Goal: Information Seeking & Learning: Learn about a topic

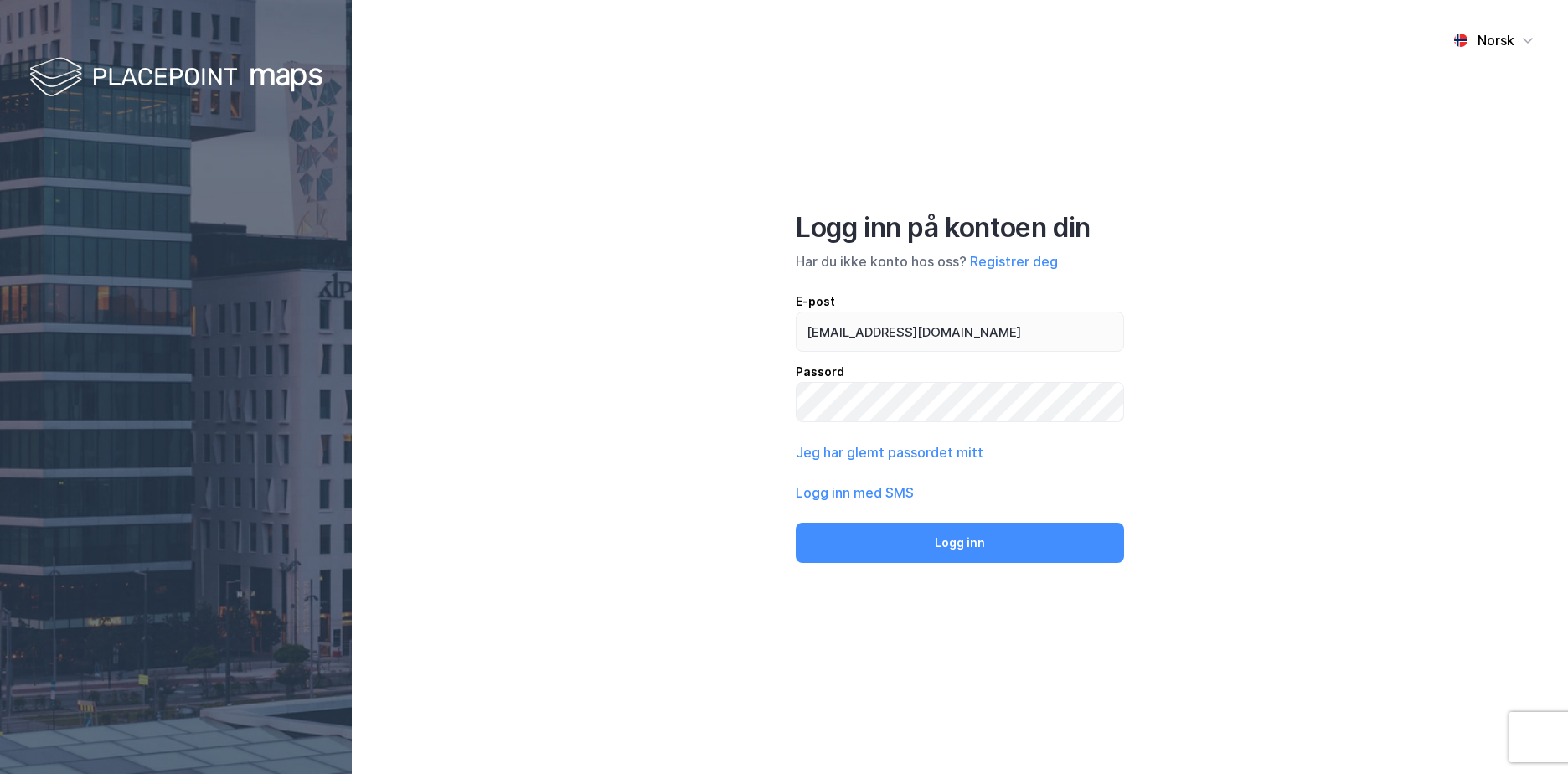
type input "[EMAIL_ADDRESS][DOMAIN_NAME]"
click at [796, 523] on button "Logg inn" at bounding box center [960, 543] width 329 height 40
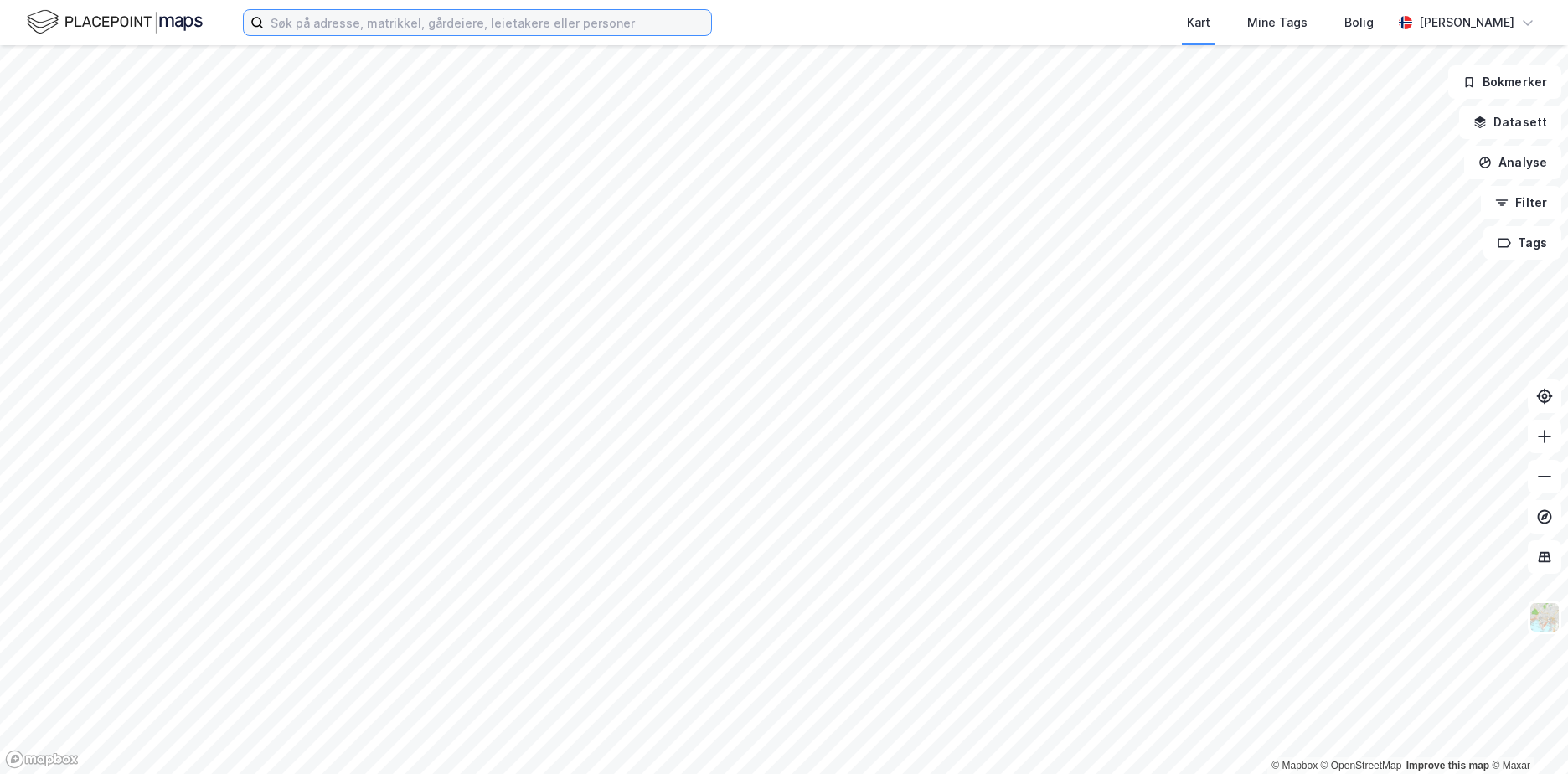
click at [305, 18] on input at bounding box center [487, 22] width 447 height 25
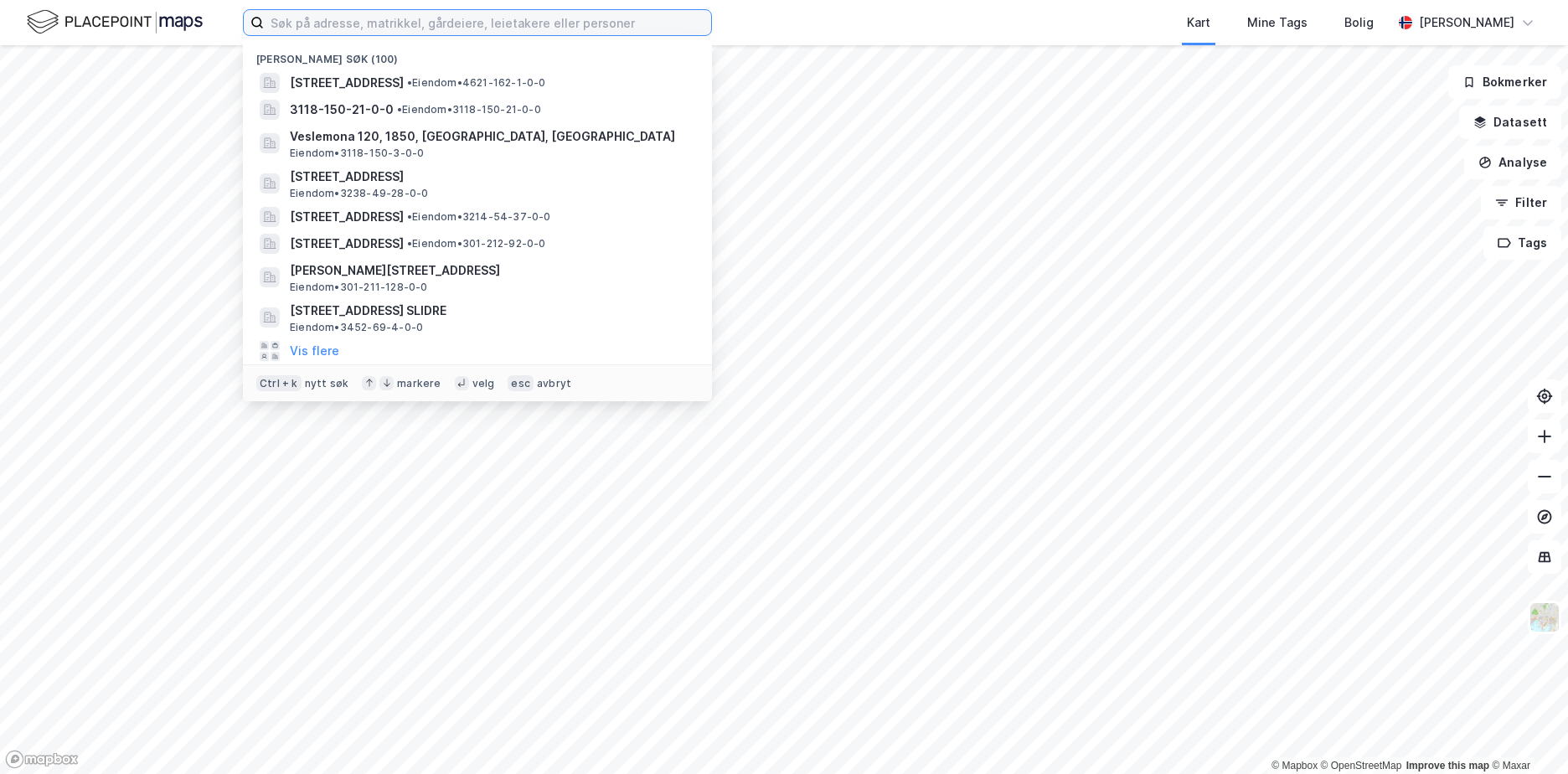
paste input "5632/1/111"
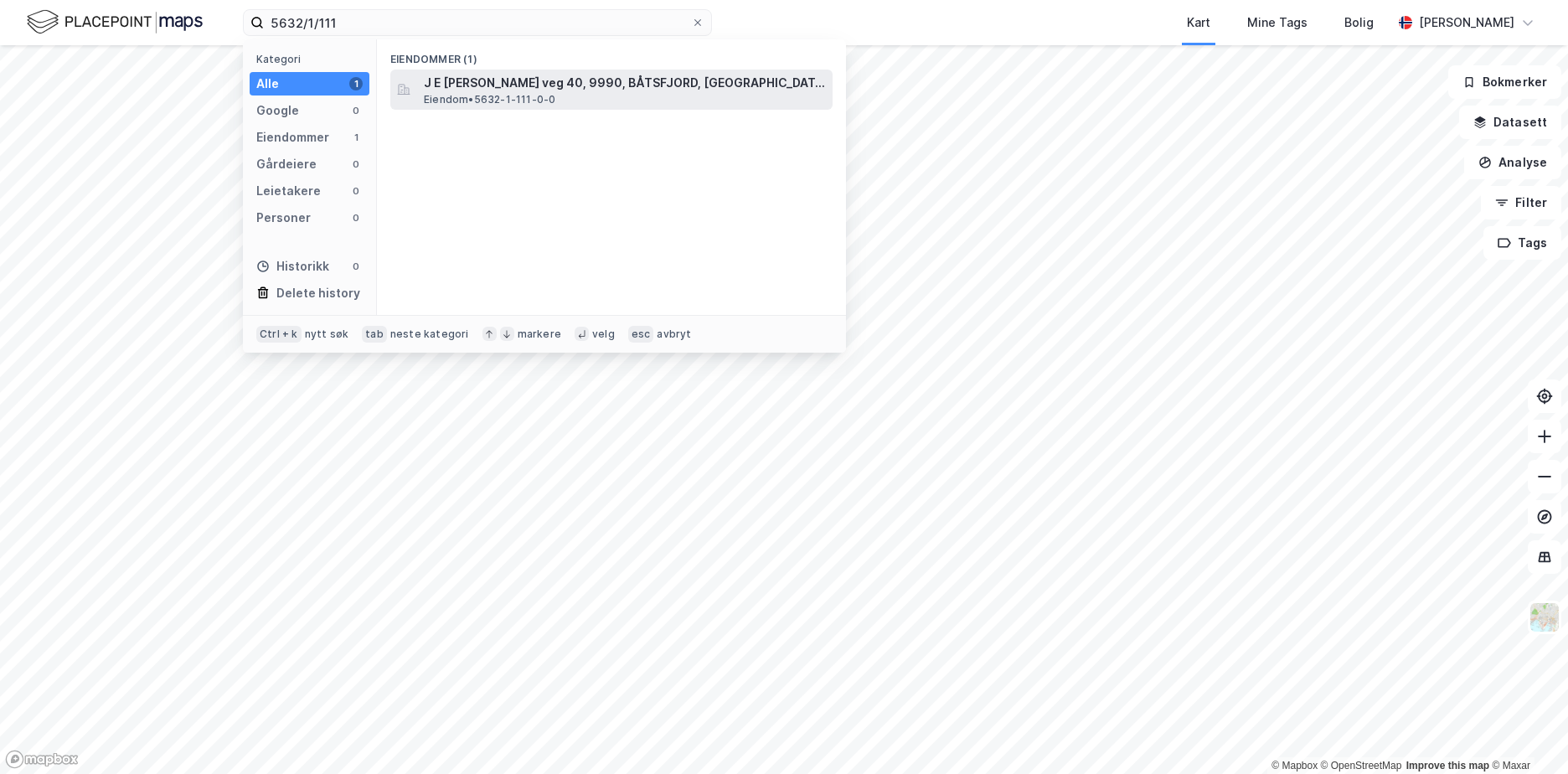
click at [498, 86] on span "J E [PERSON_NAME] veg 40, 9990, BÅTSFJORD, [GEOGRAPHIC_DATA]" at bounding box center [625, 83] width 402 height 20
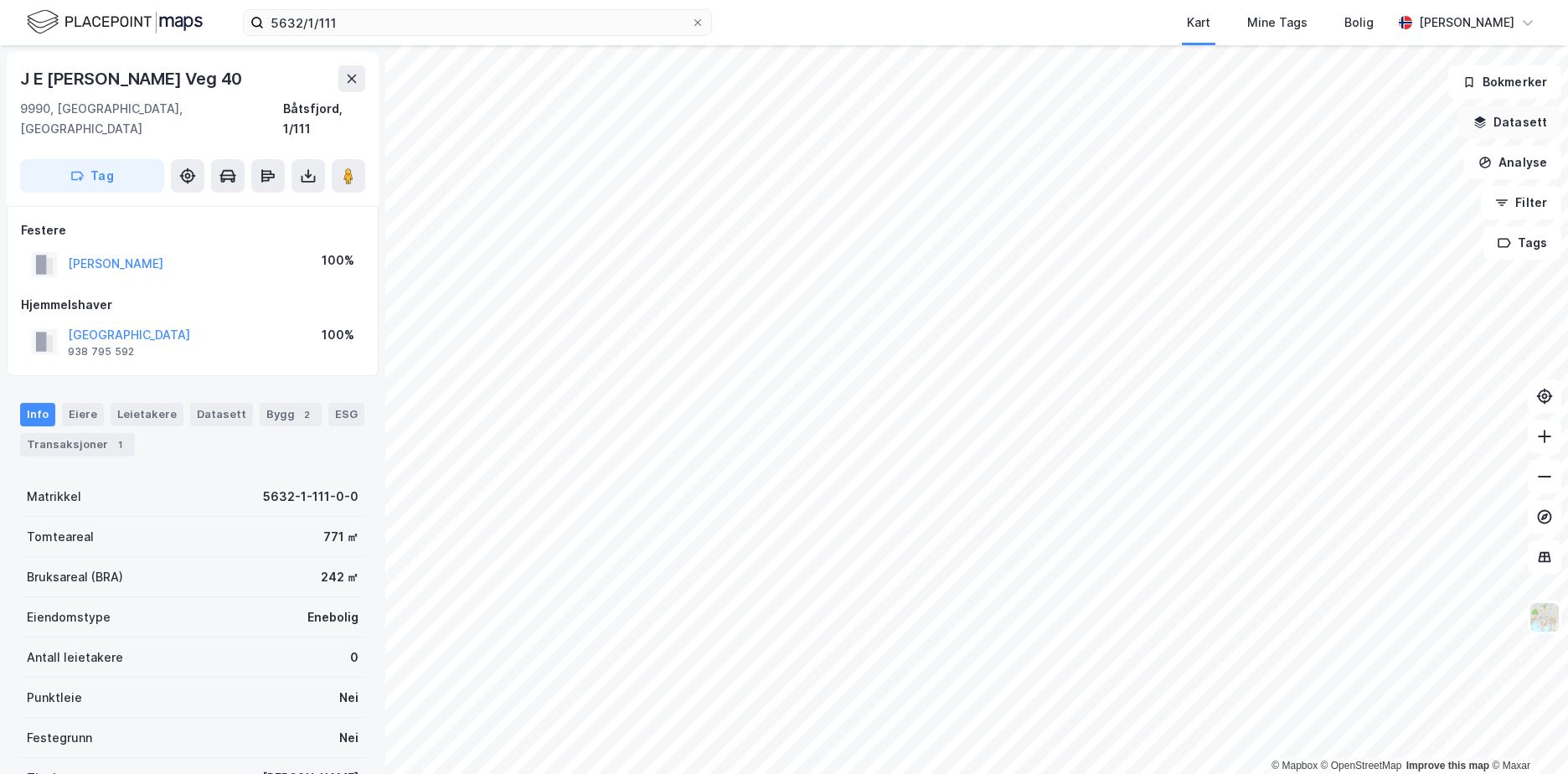
click at [1504, 131] on button "Datasett" at bounding box center [1510, 122] width 102 height 33
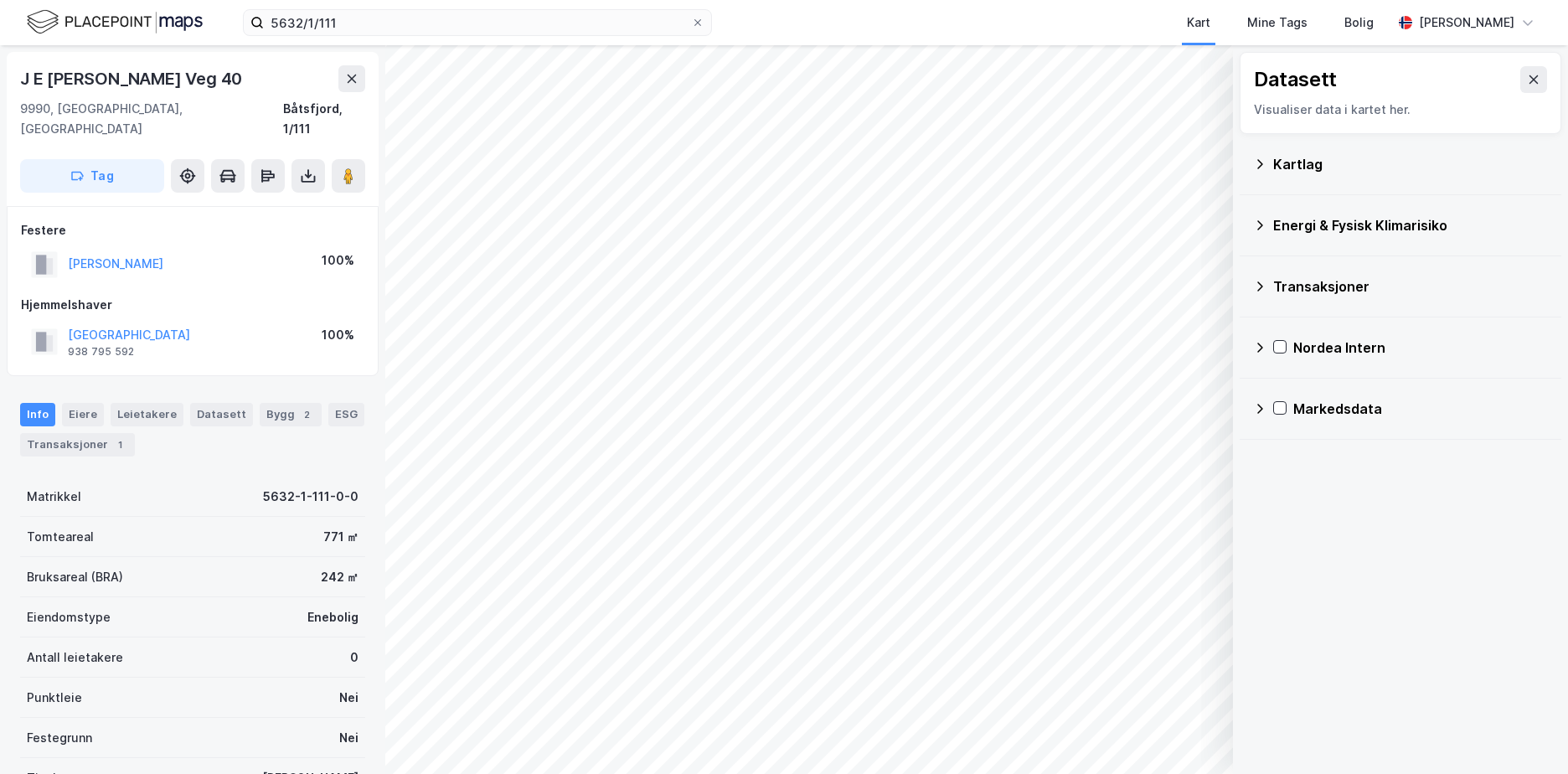
click at [1277, 160] on div "Kartlag" at bounding box center [1411, 163] width 275 height 20
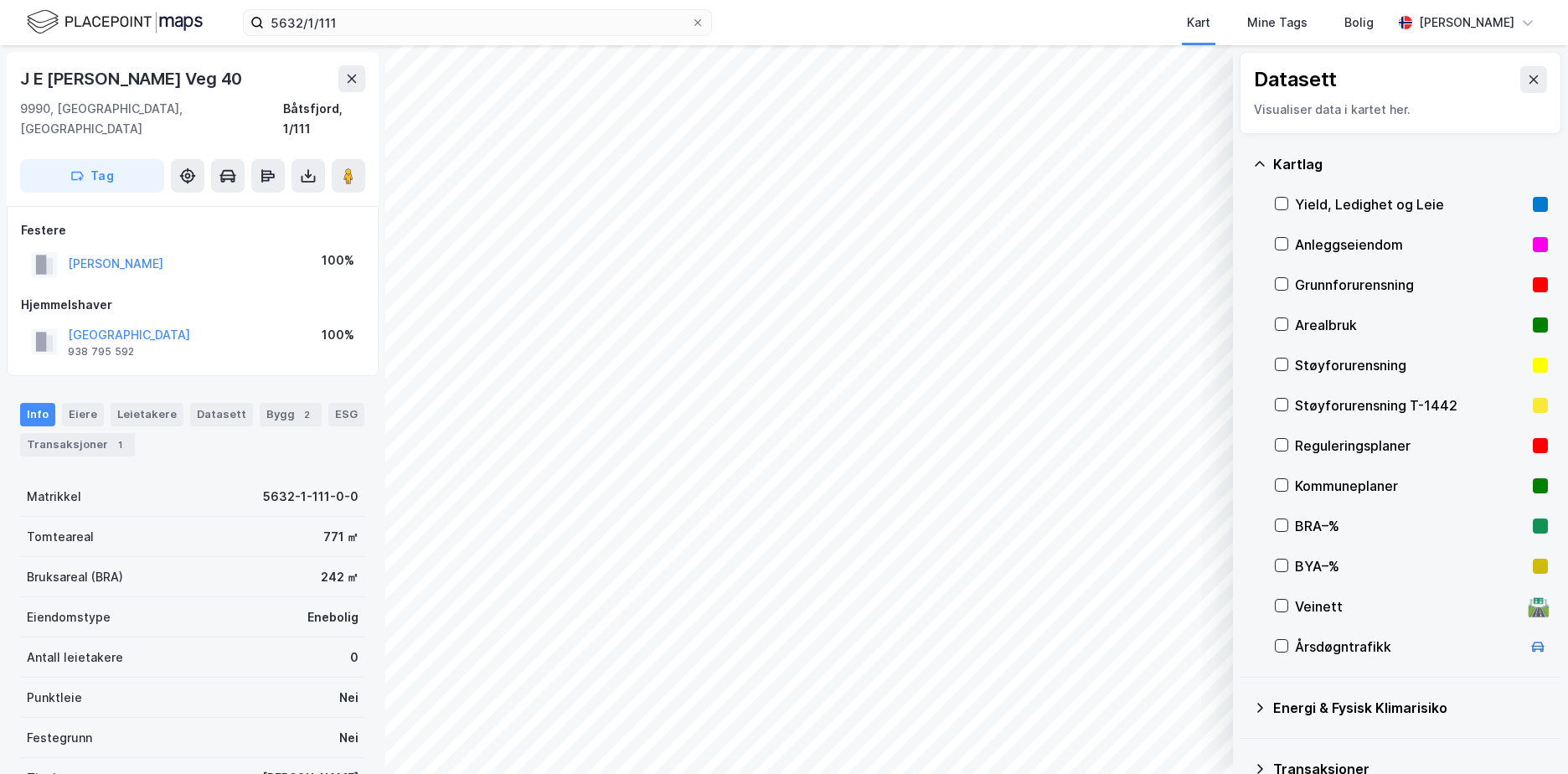
click at [1331, 283] on div "Grunnforurensning" at bounding box center [1410, 285] width 231 height 20
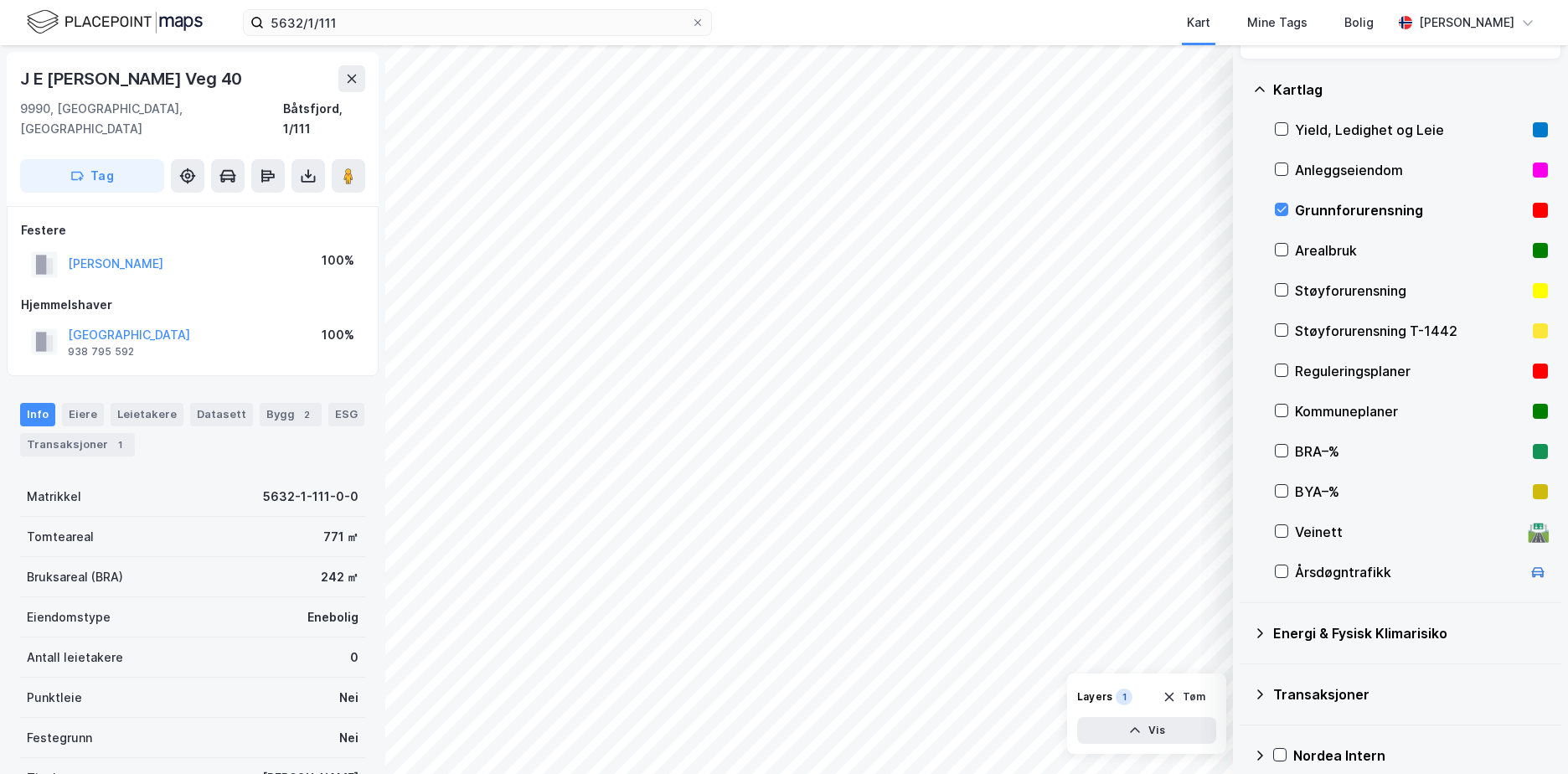
scroll to position [155, 0]
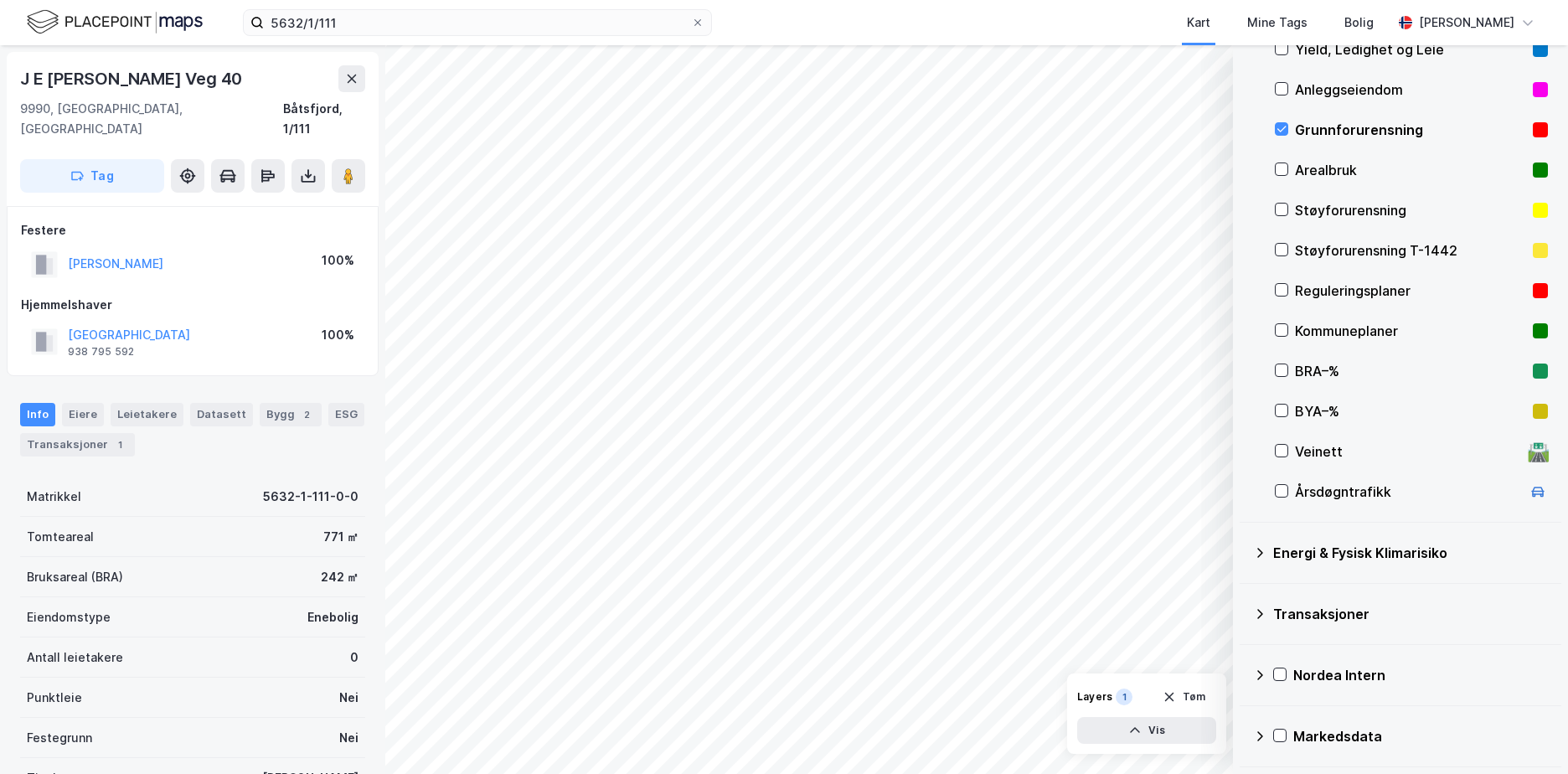
click at [1259, 557] on icon at bounding box center [1261, 553] width 6 height 10
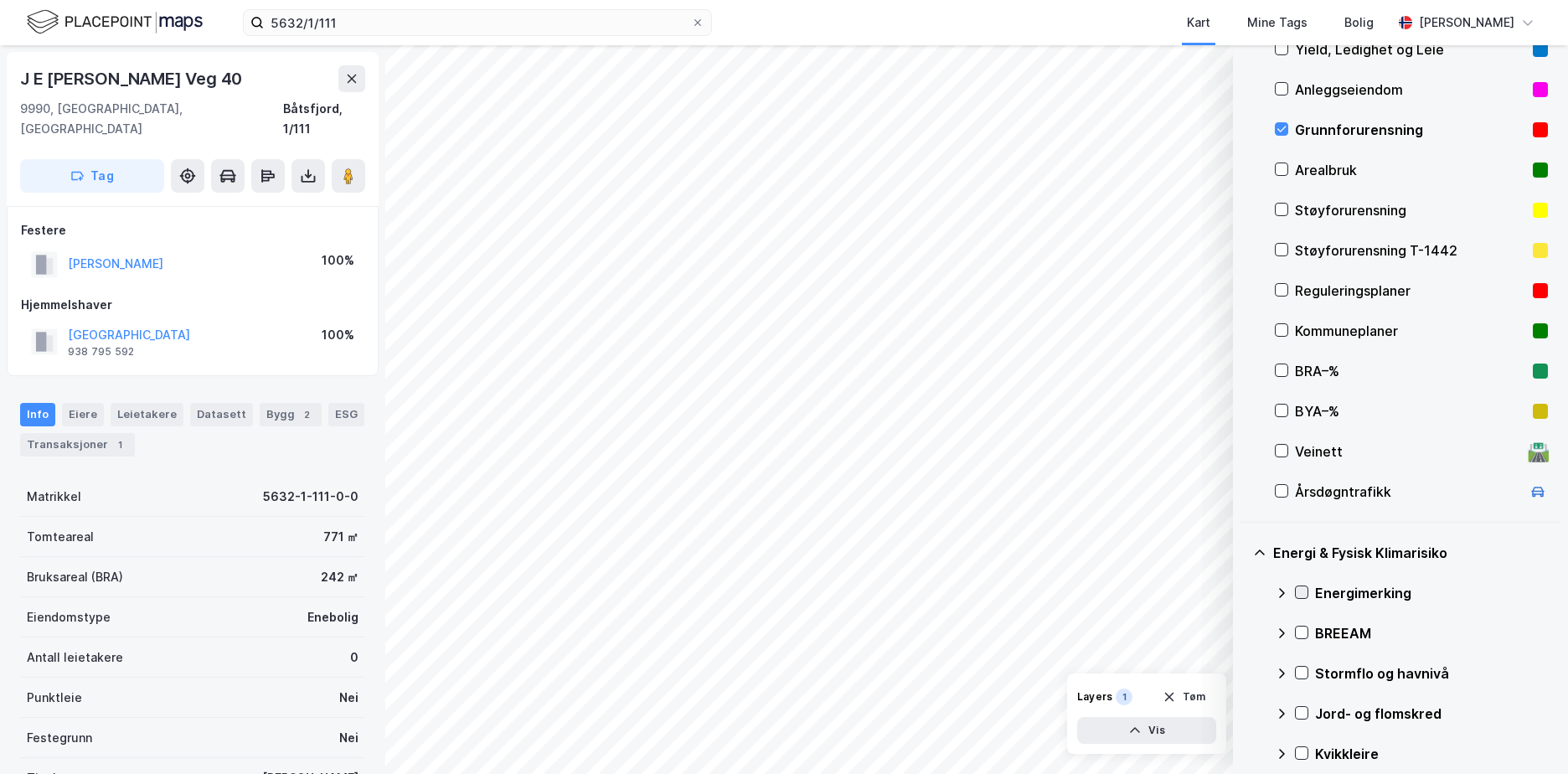
click at [1301, 589] on icon at bounding box center [1301, 592] width 11 height 11
click at [1278, 590] on icon at bounding box center [1282, 593] width 13 height 13
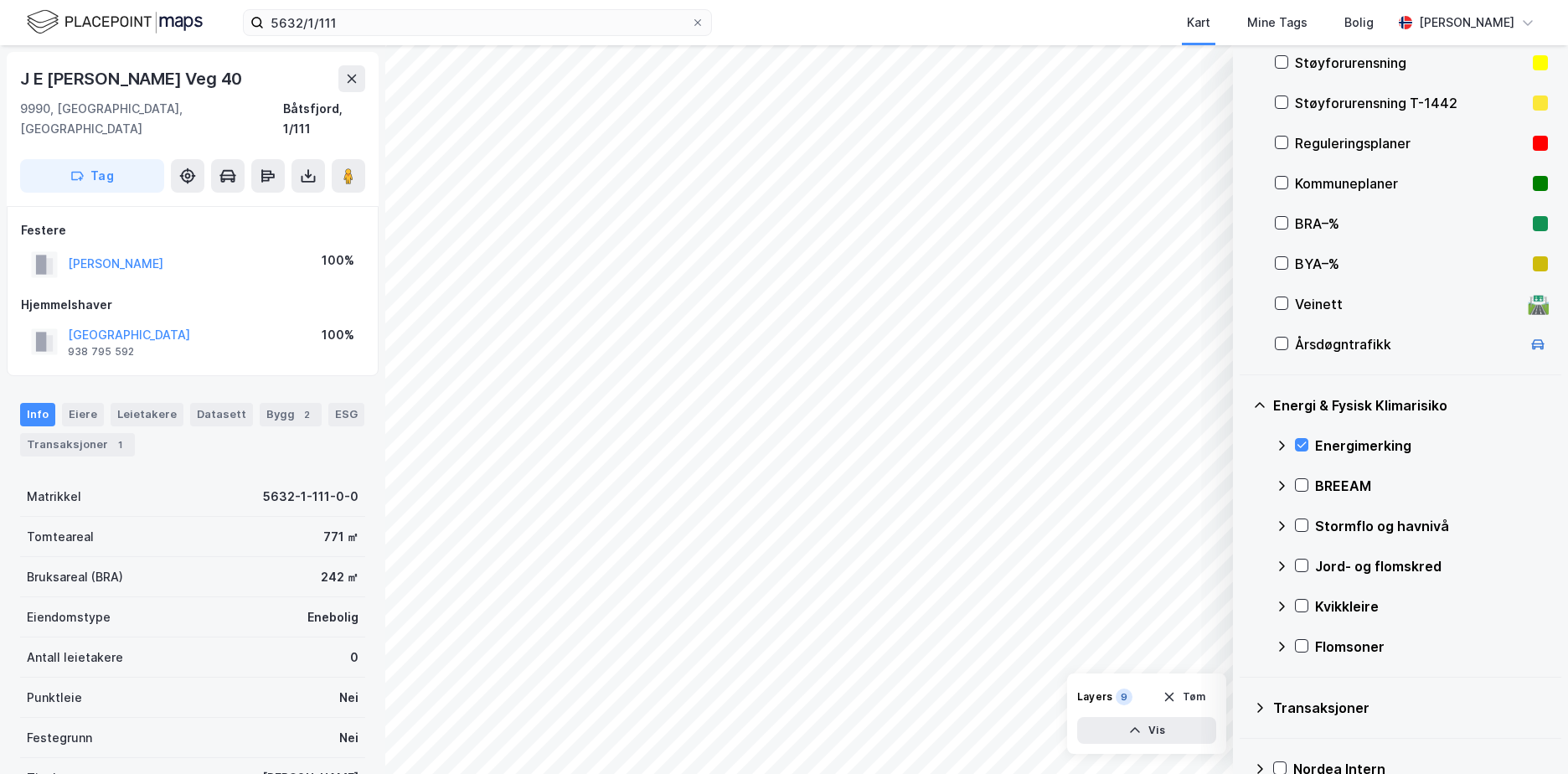
scroll to position [396, 0]
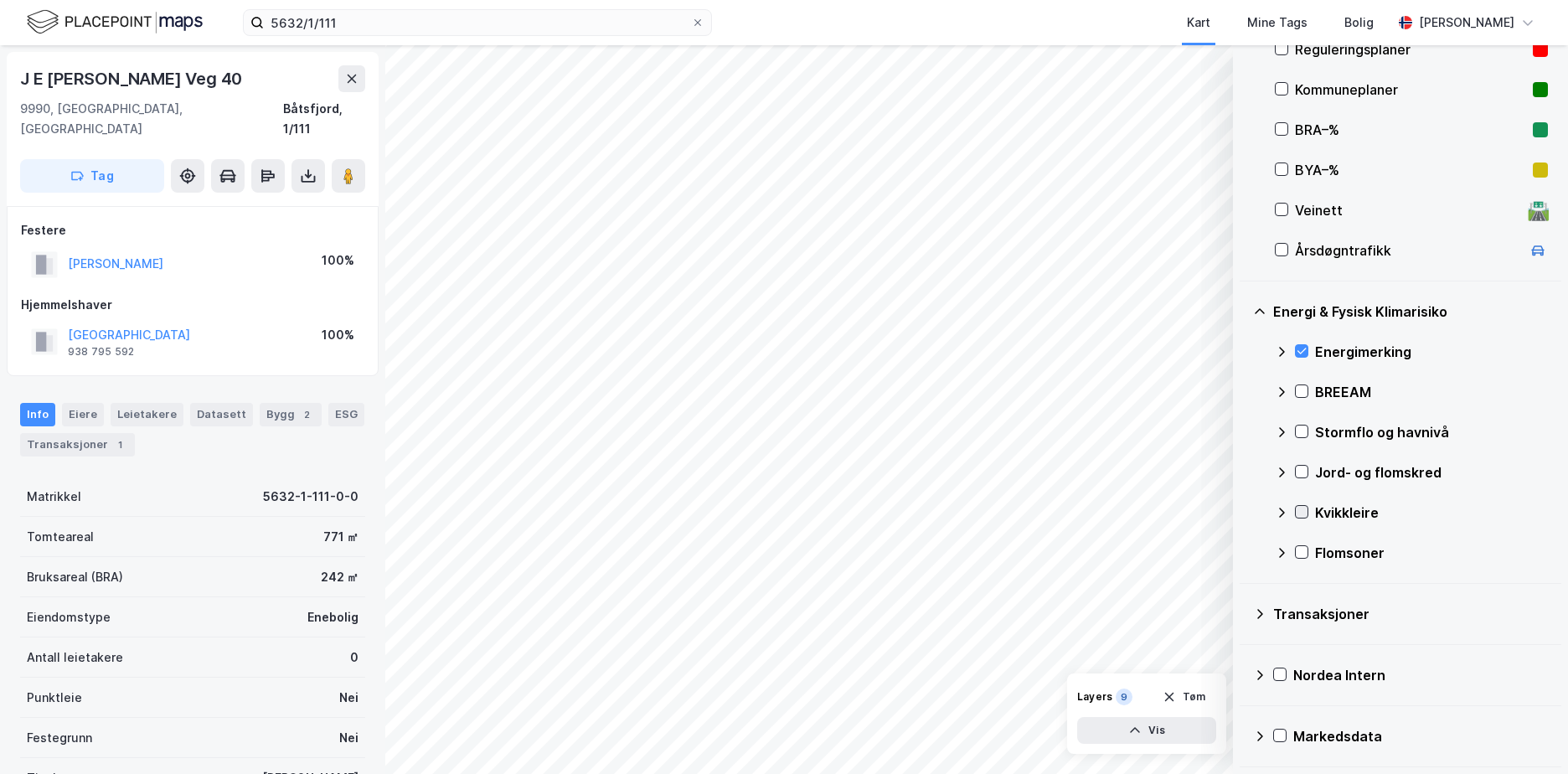
click at [1304, 509] on icon at bounding box center [1301, 511] width 11 height 11
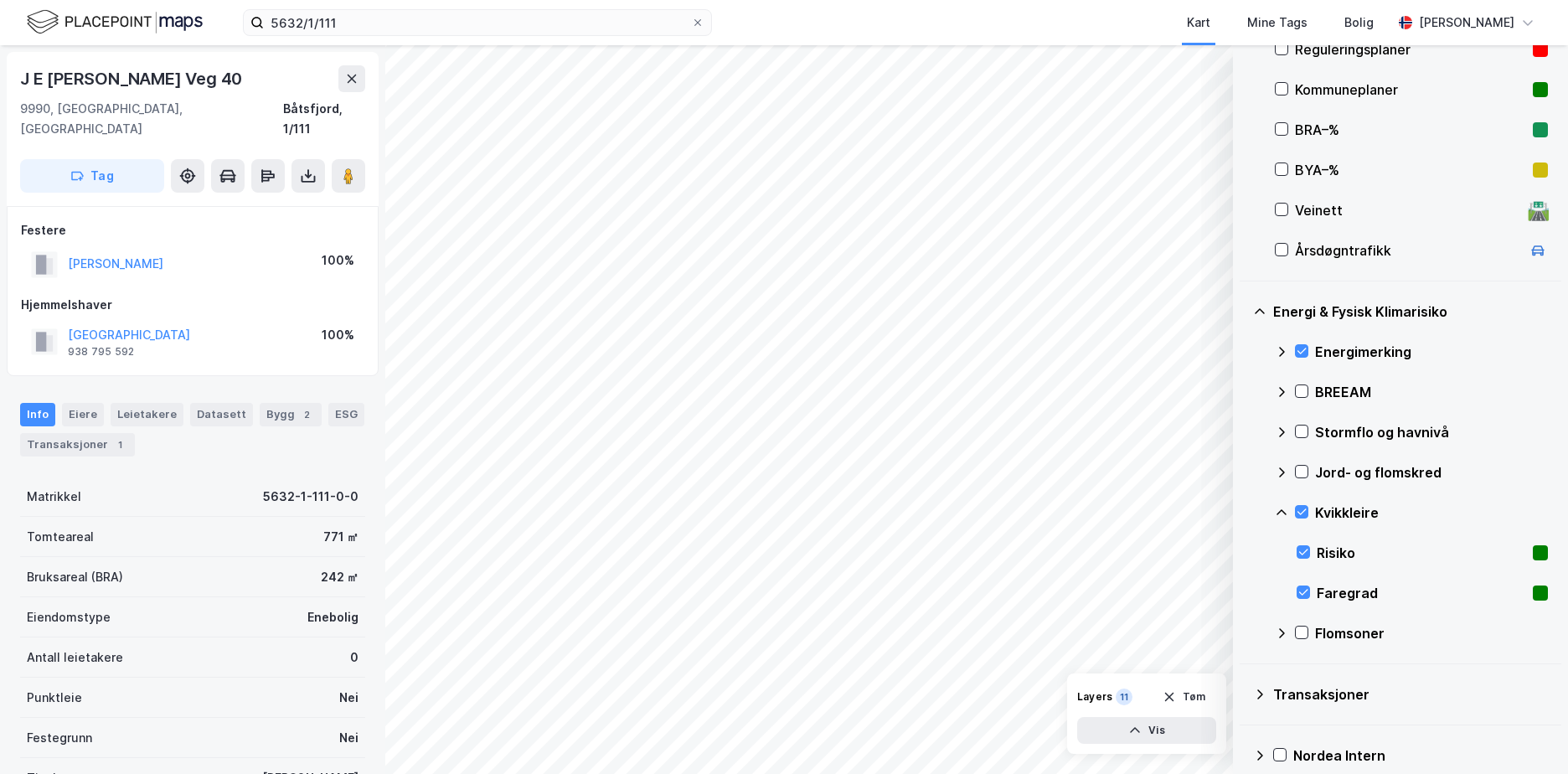
click at [1279, 510] on icon at bounding box center [1282, 512] width 13 height 13
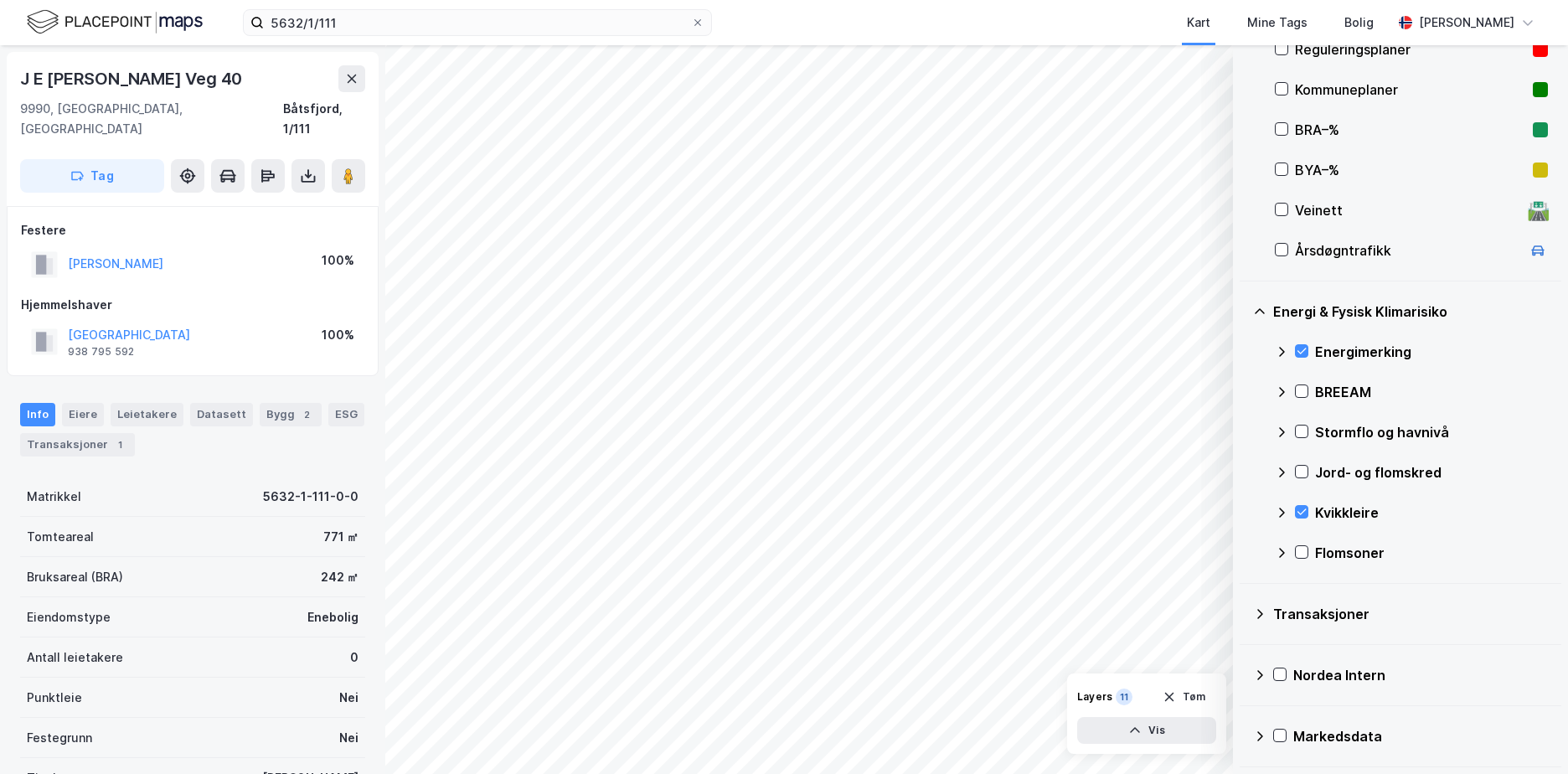
click at [1303, 480] on div at bounding box center [1301, 472] width 13 height 14
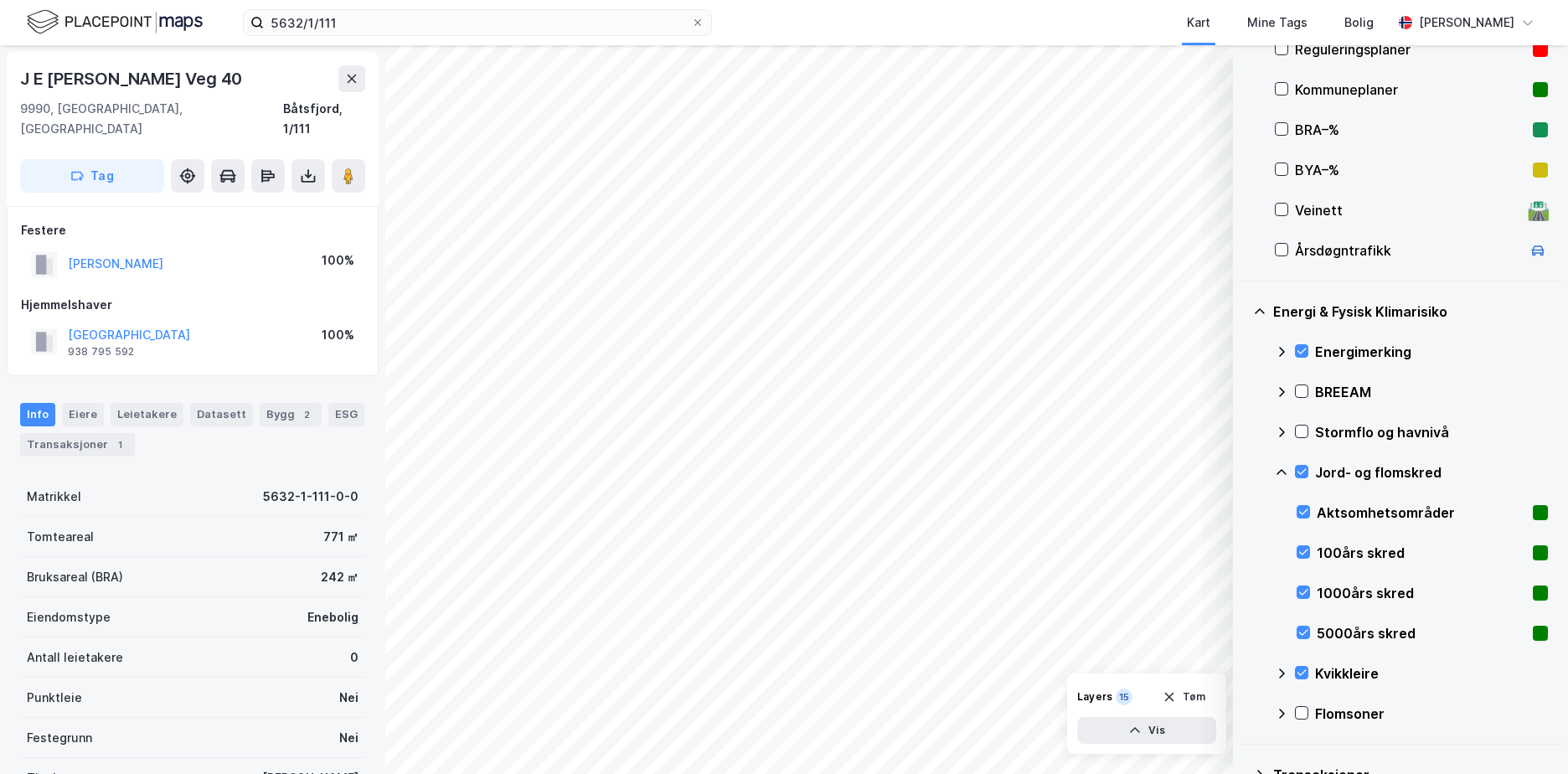
click at [1283, 473] on icon at bounding box center [1282, 472] width 13 height 13
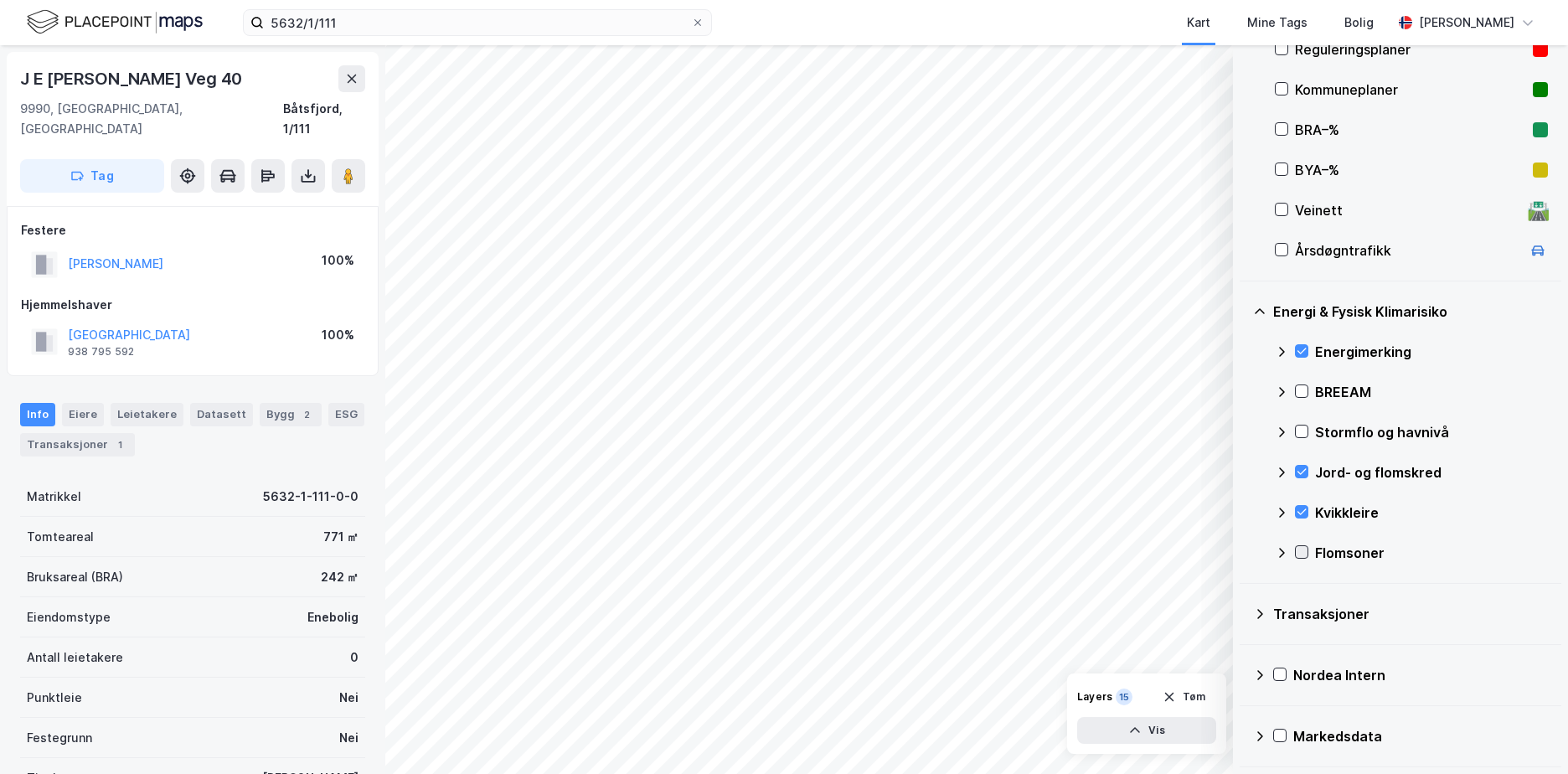
click at [1300, 551] on icon at bounding box center [1301, 552] width 11 height 11
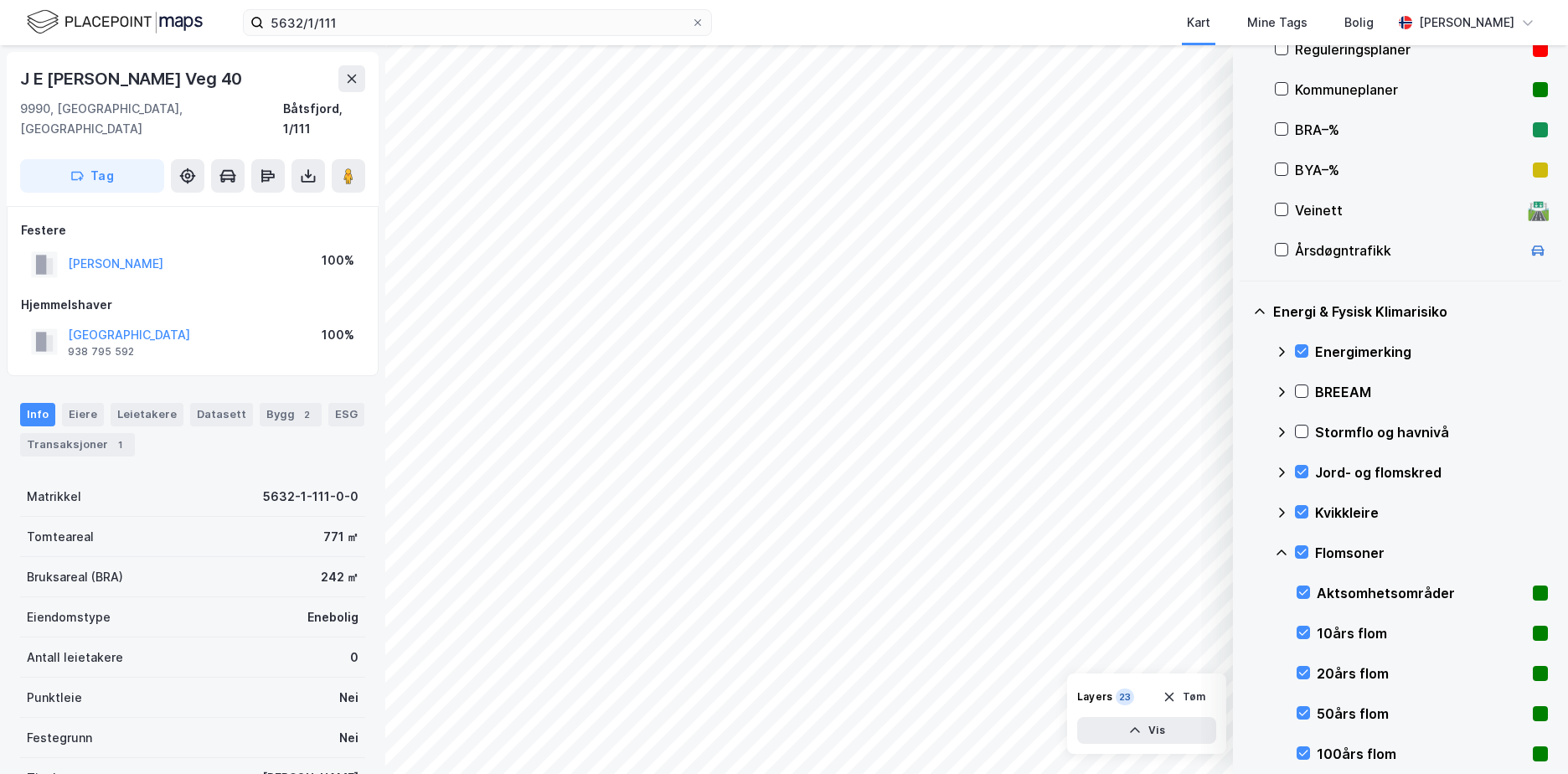
click at [1278, 550] on icon at bounding box center [1282, 553] width 13 height 13
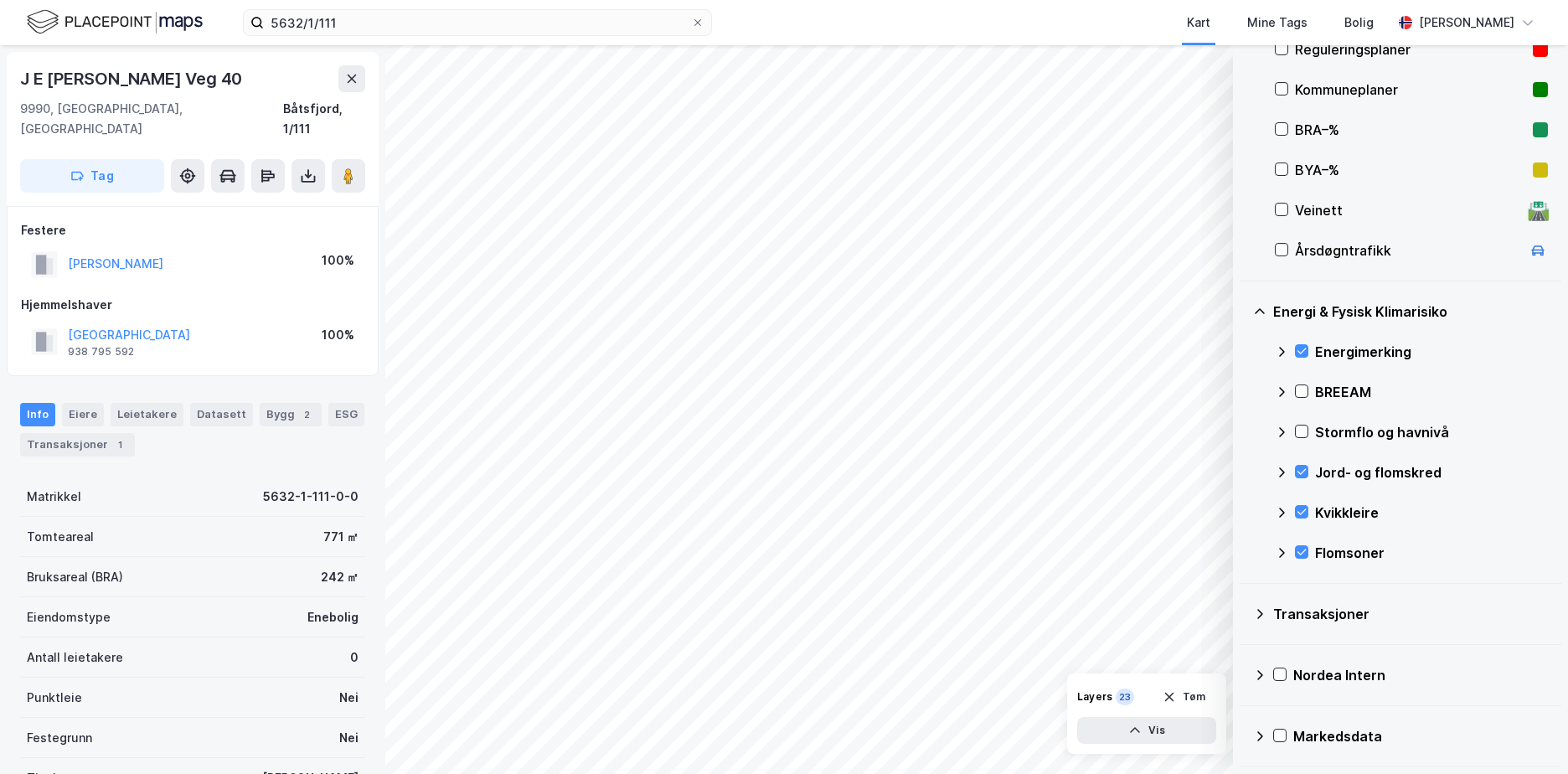
click at [1281, 431] on icon at bounding box center [1282, 432] width 13 height 13
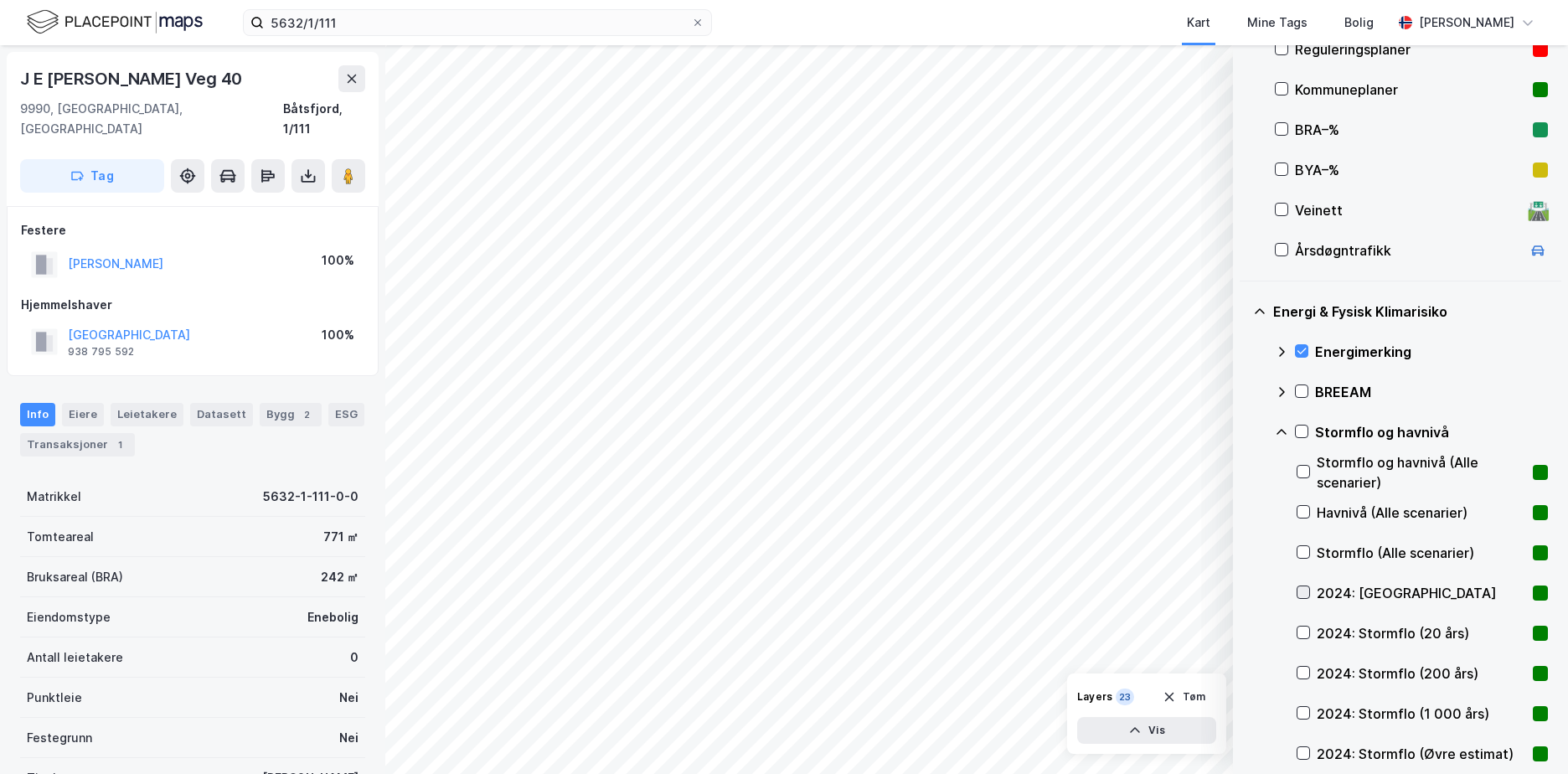
click at [1304, 595] on icon at bounding box center [1304, 592] width 9 height 6
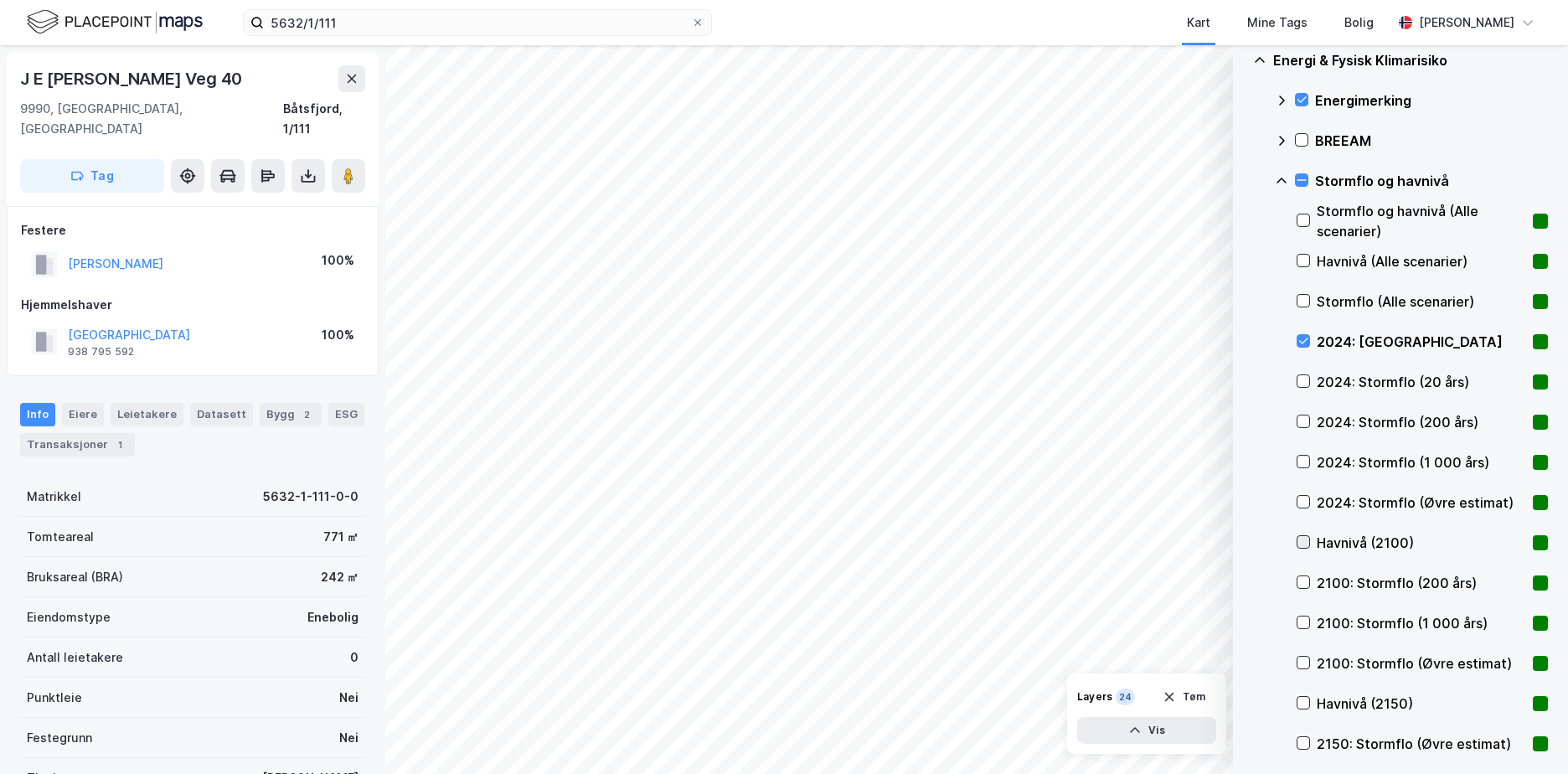
click at [1304, 539] on icon at bounding box center [1303, 541] width 11 height 11
click at [1304, 701] on icon at bounding box center [1303, 703] width 11 height 11
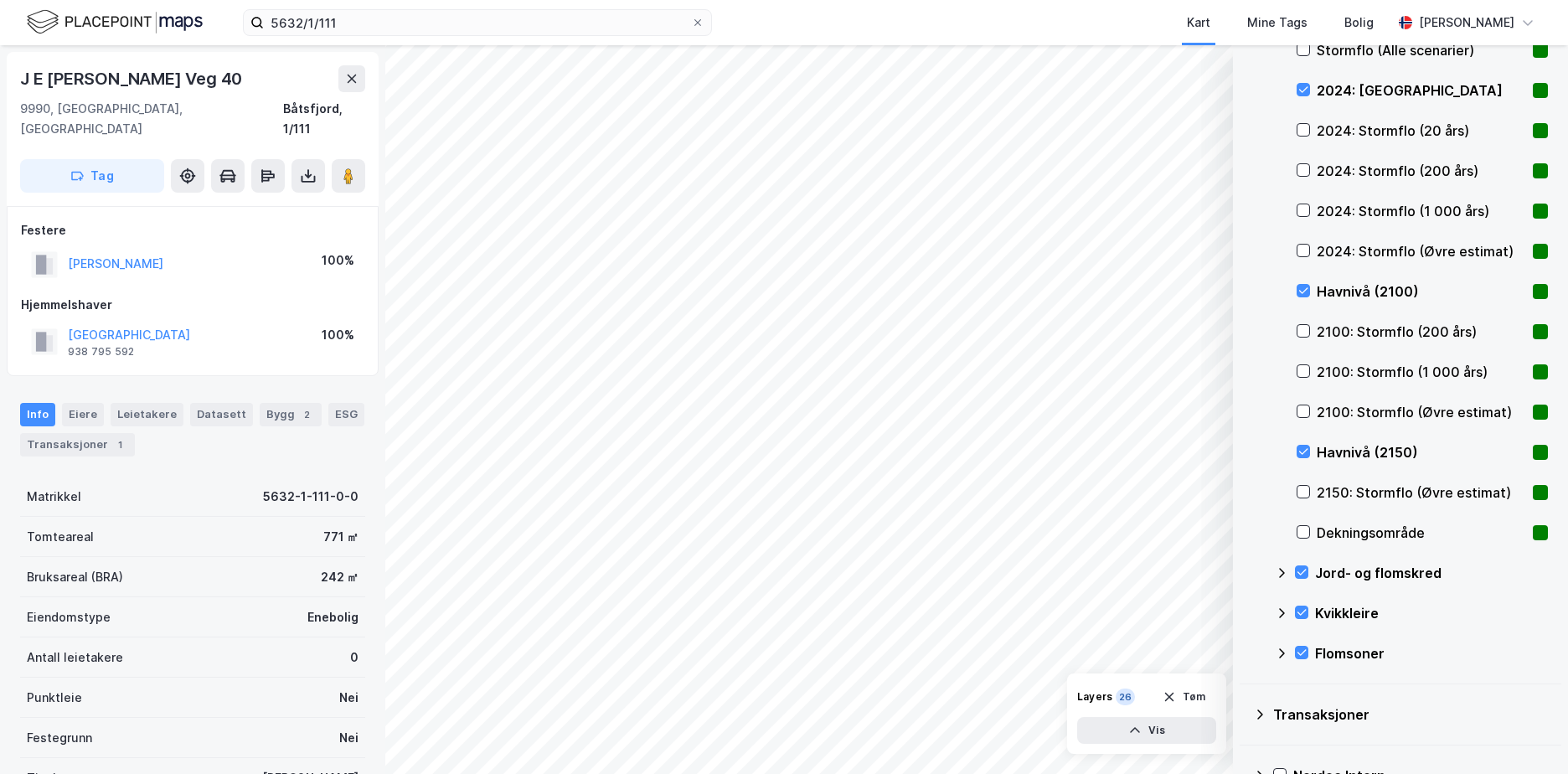
scroll to position [983, 0]
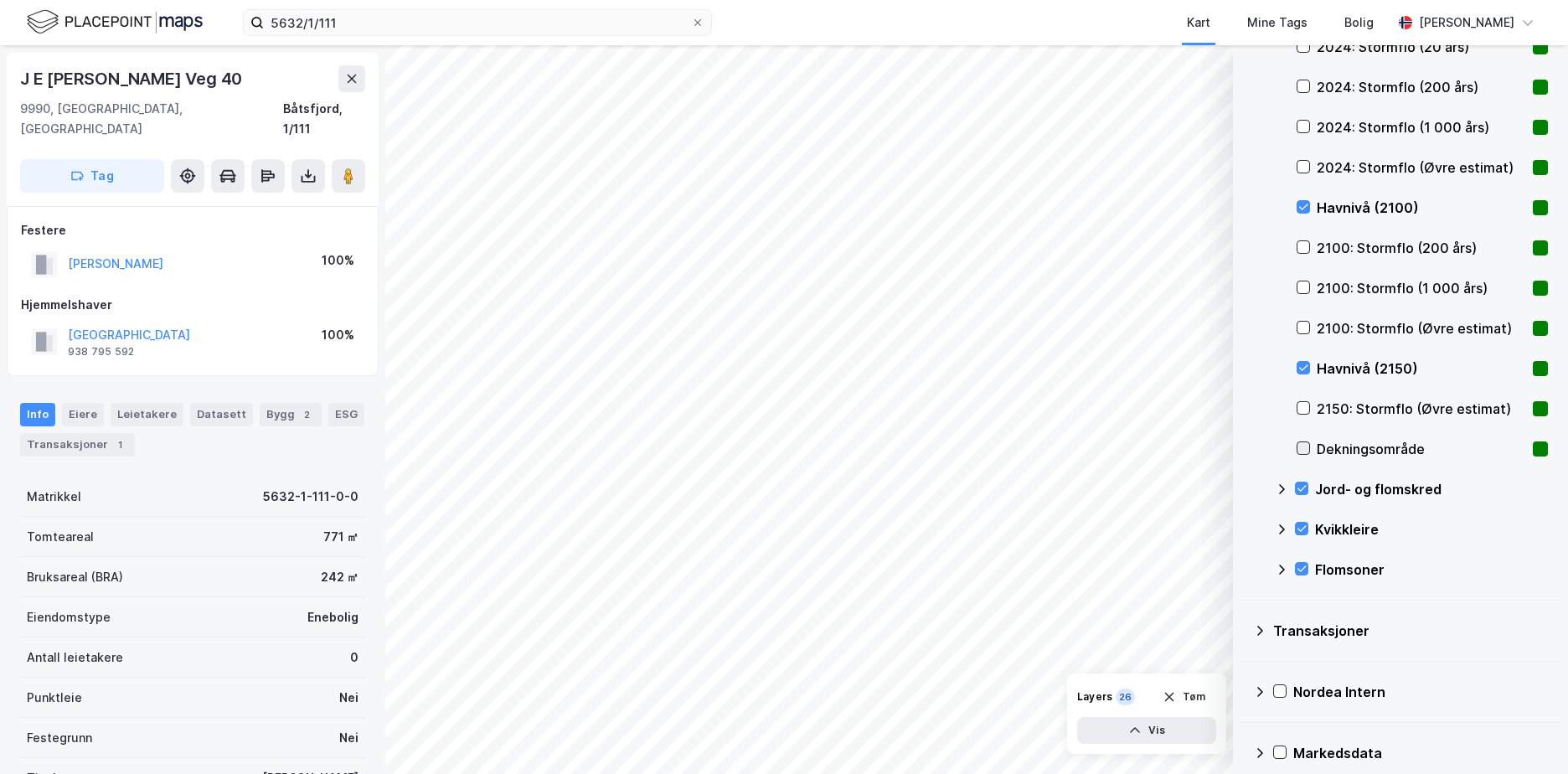
click at [1303, 444] on icon at bounding box center [1303, 448] width 11 height 11
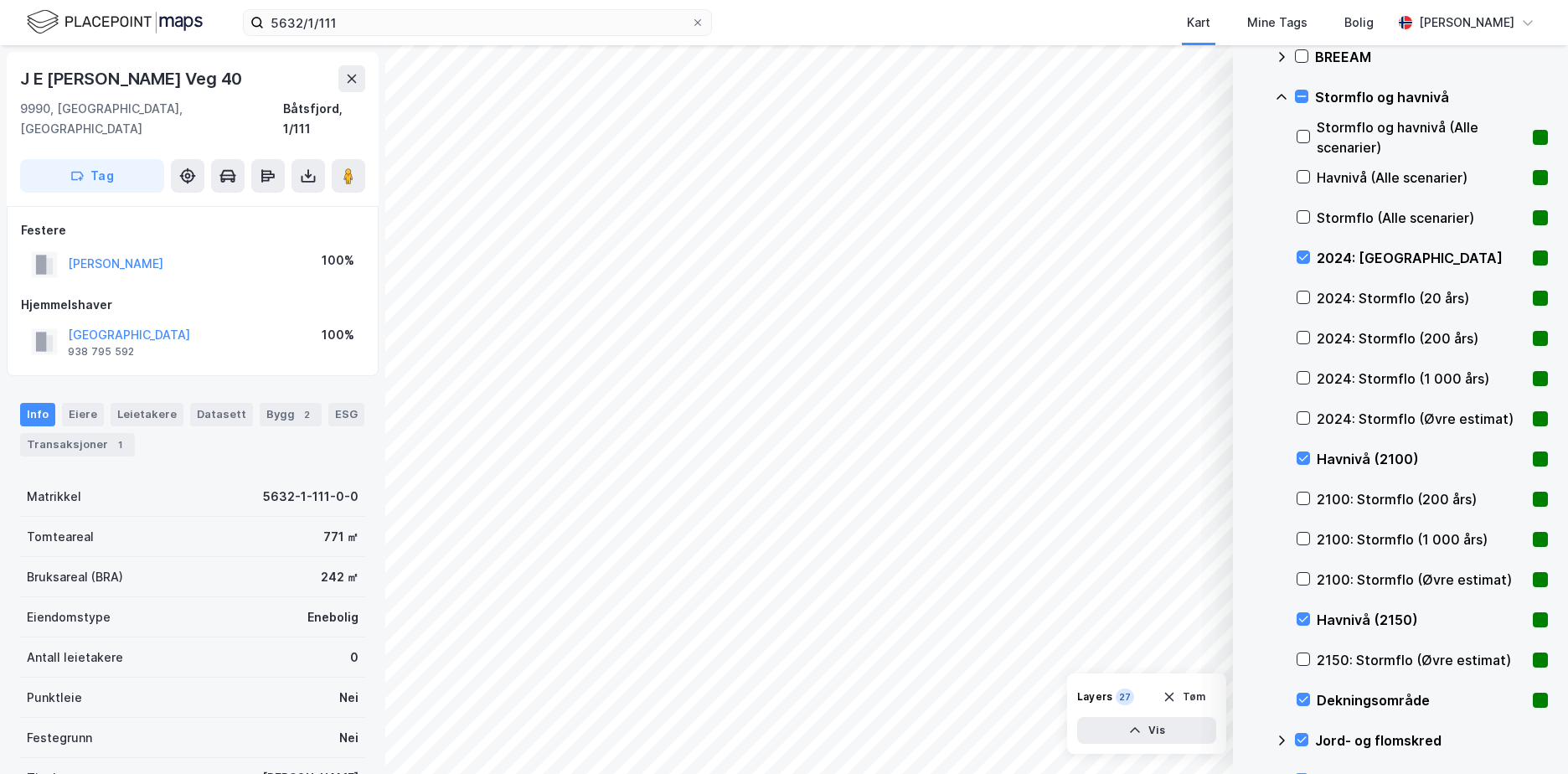
scroll to position [480, 0]
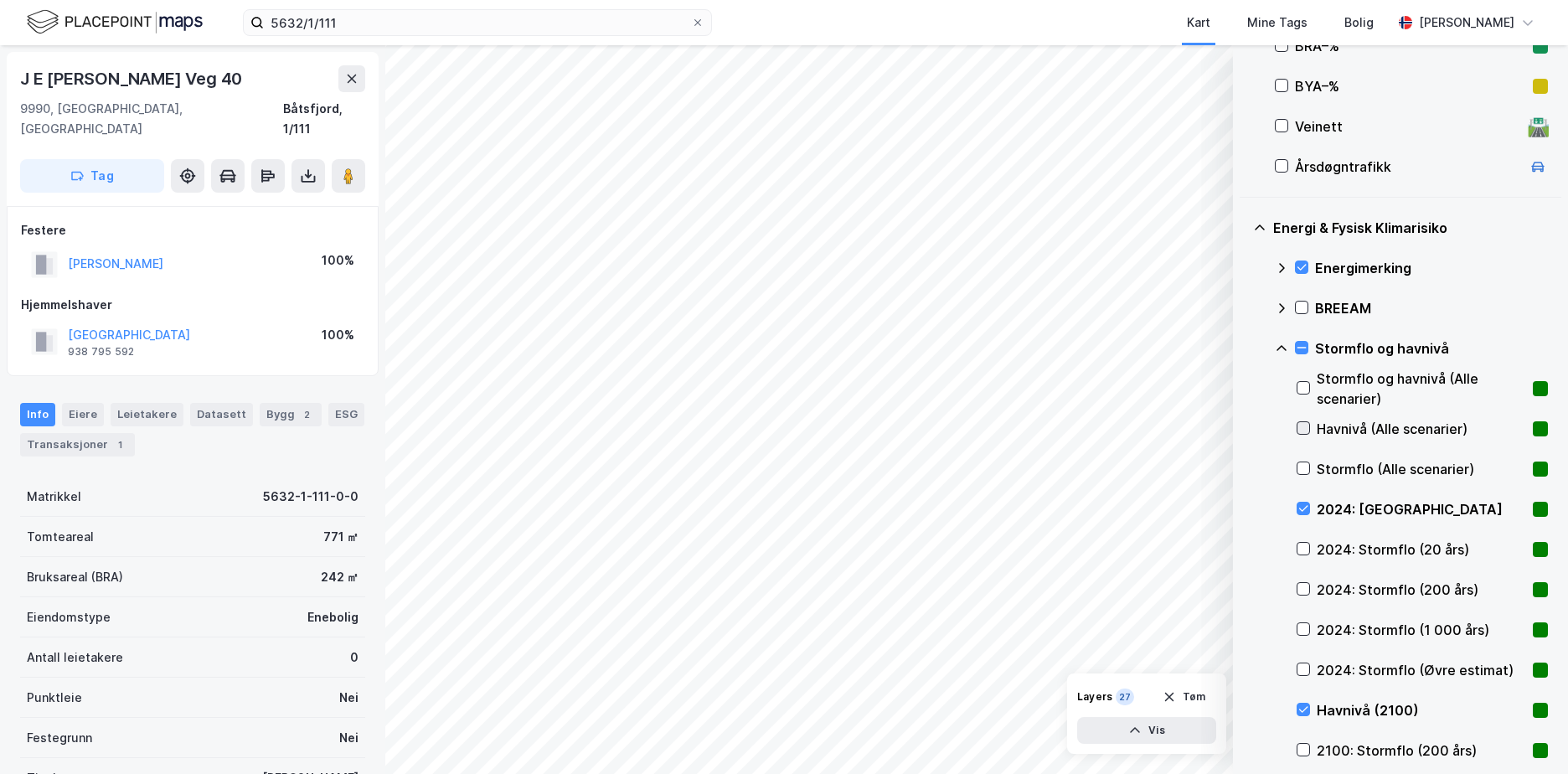
click at [1307, 428] on icon at bounding box center [1303, 428] width 11 height 11
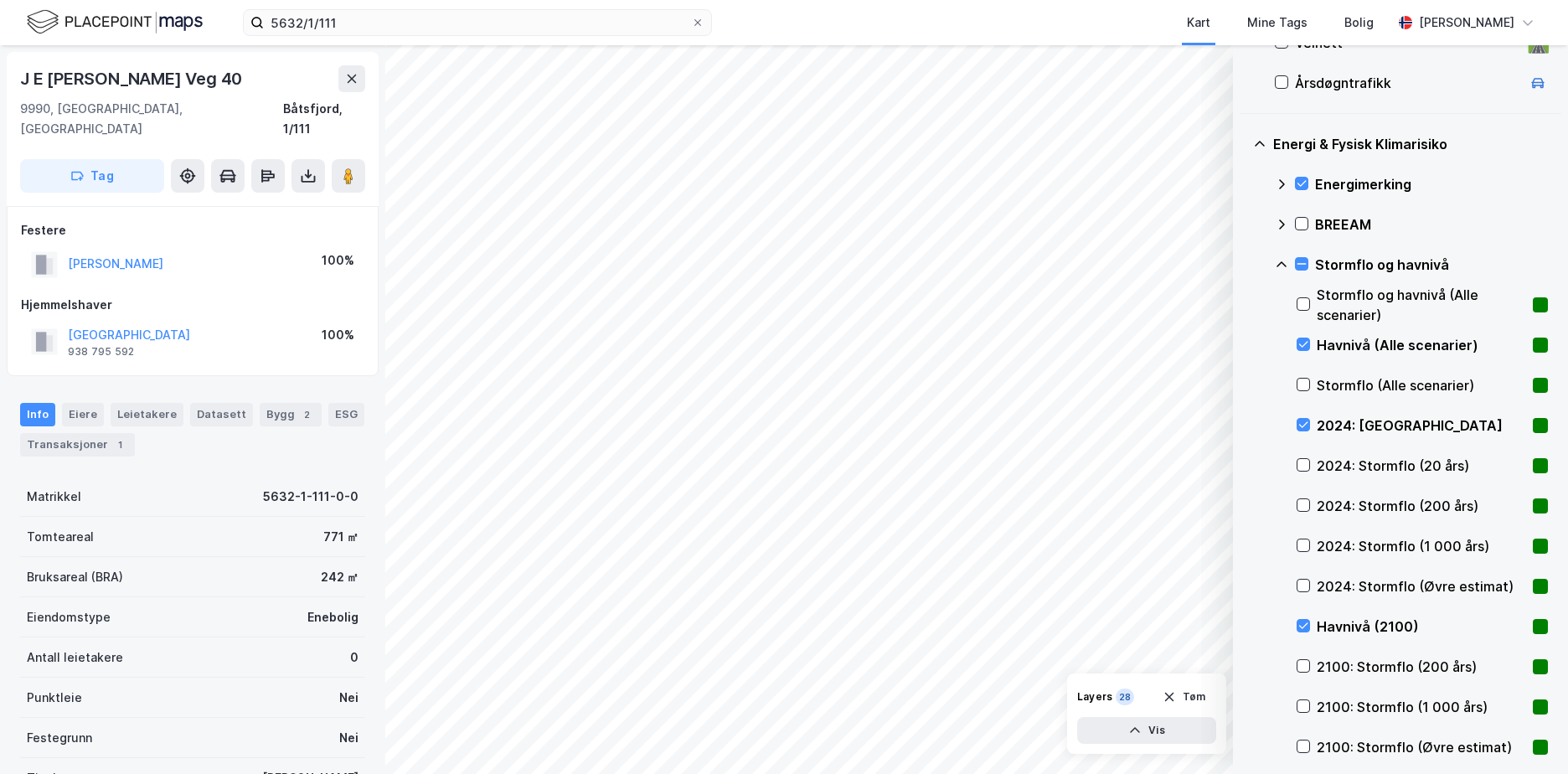
scroll to position [647, 0]
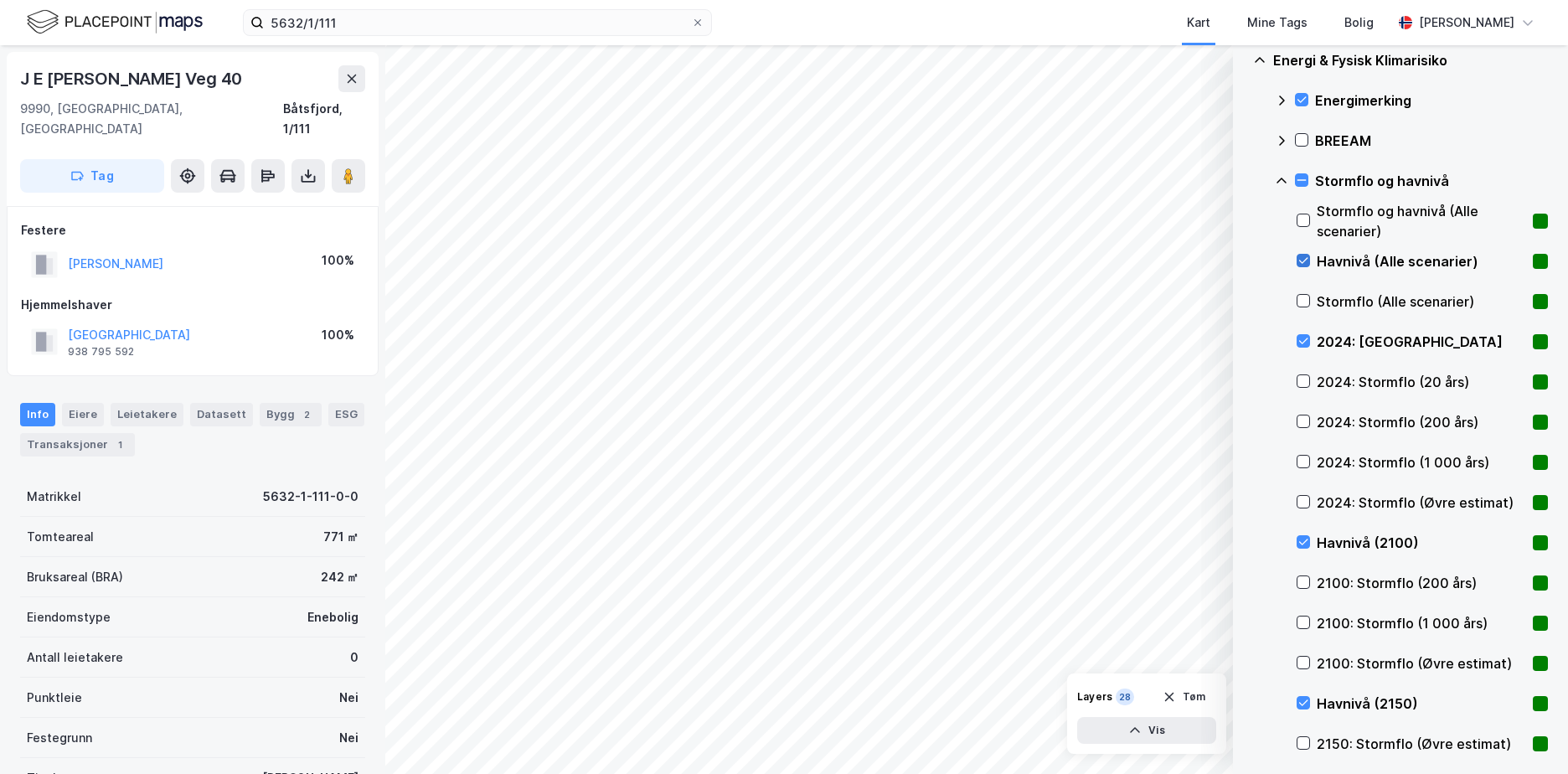
click at [1306, 257] on icon at bounding box center [1303, 260] width 11 height 11
click at [1304, 337] on icon at bounding box center [1303, 340] width 11 height 11
click at [1306, 535] on div at bounding box center [1303, 541] width 13 height 13
click at [1306, 701] on icon at bounding box center [1303, 703] width 11 height 11
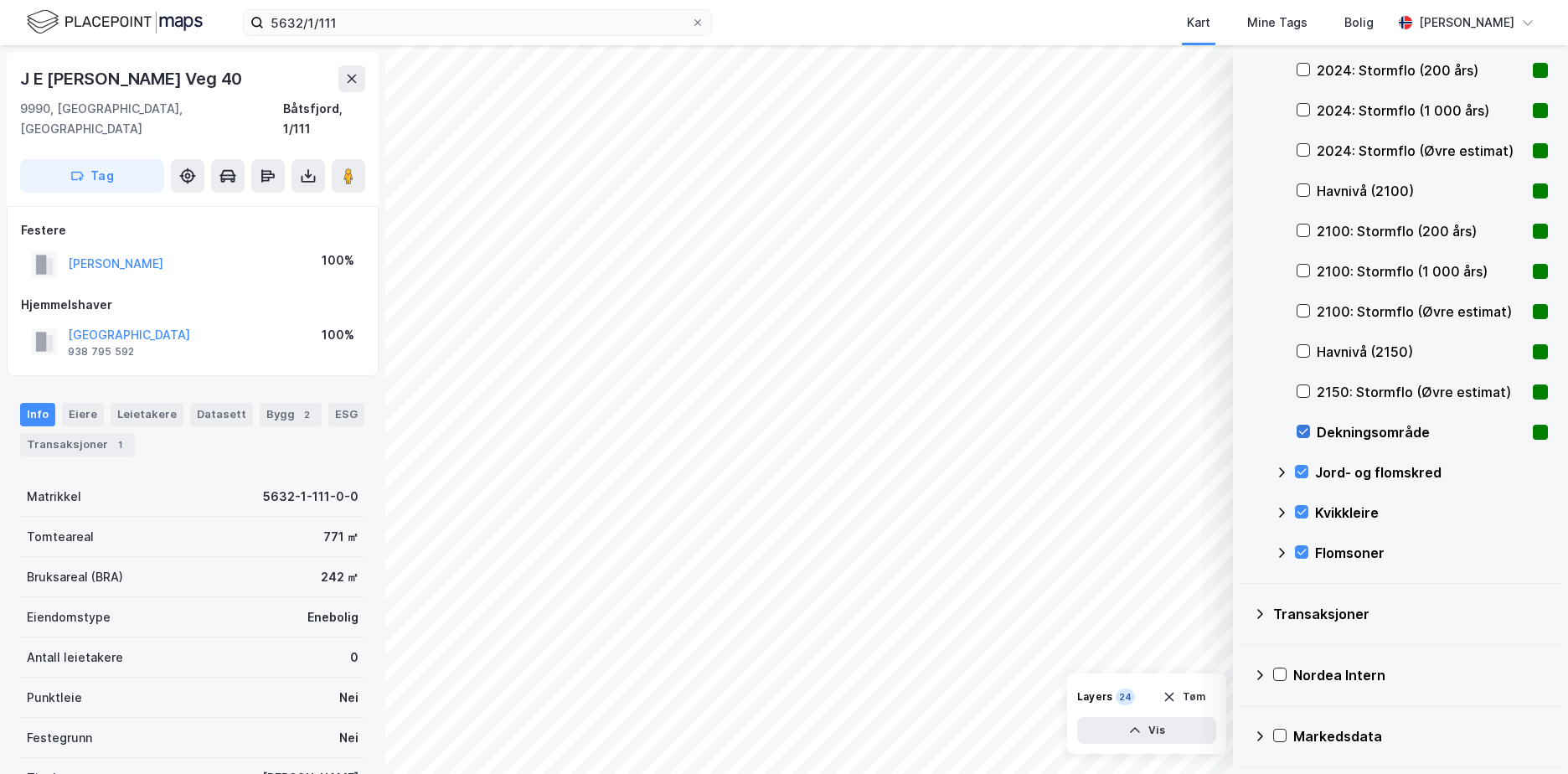
click at [1297, 427] on div at bounding box center [1303, 431] width 13 height 13
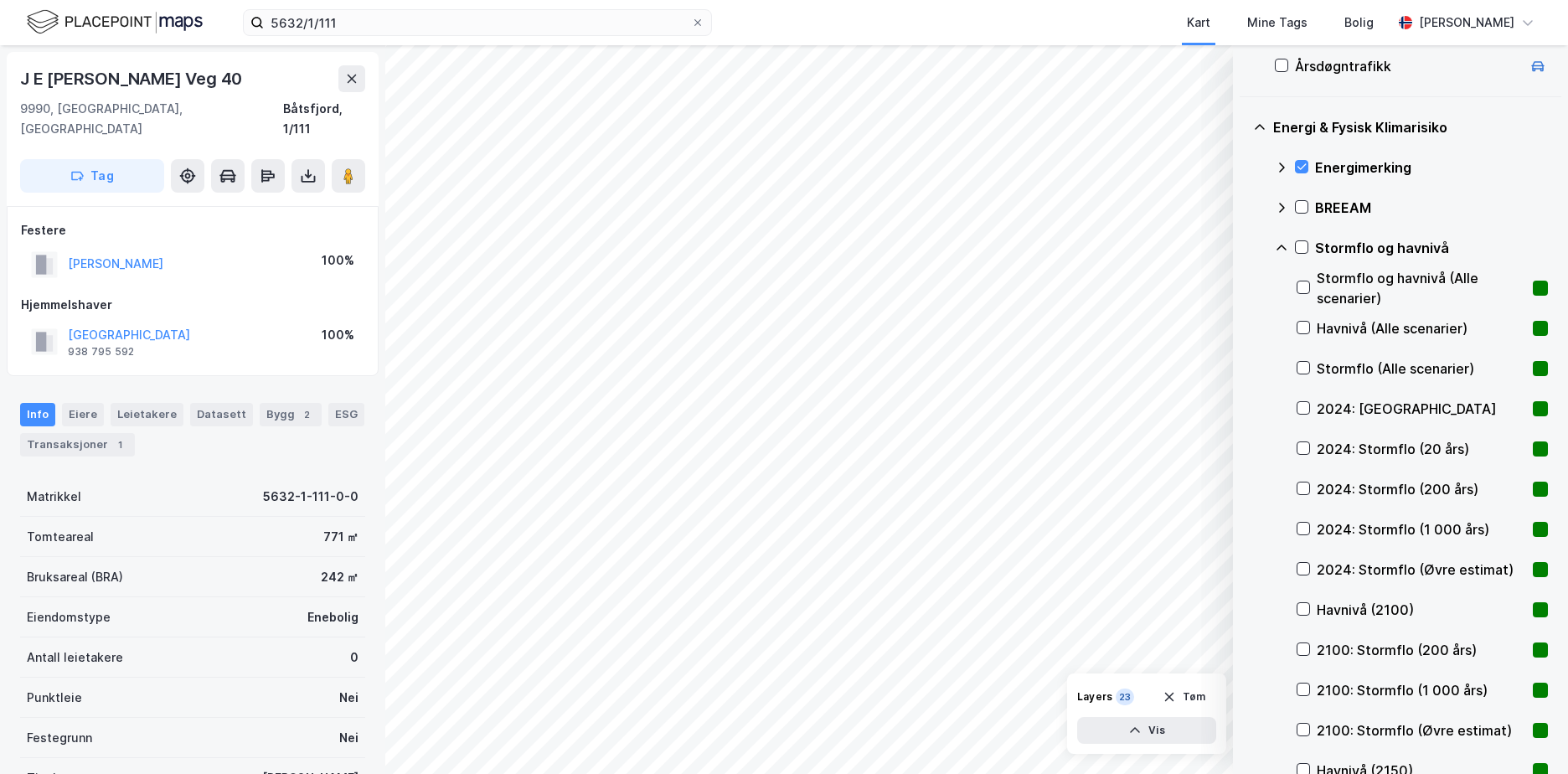
scroll to position [413, 0]
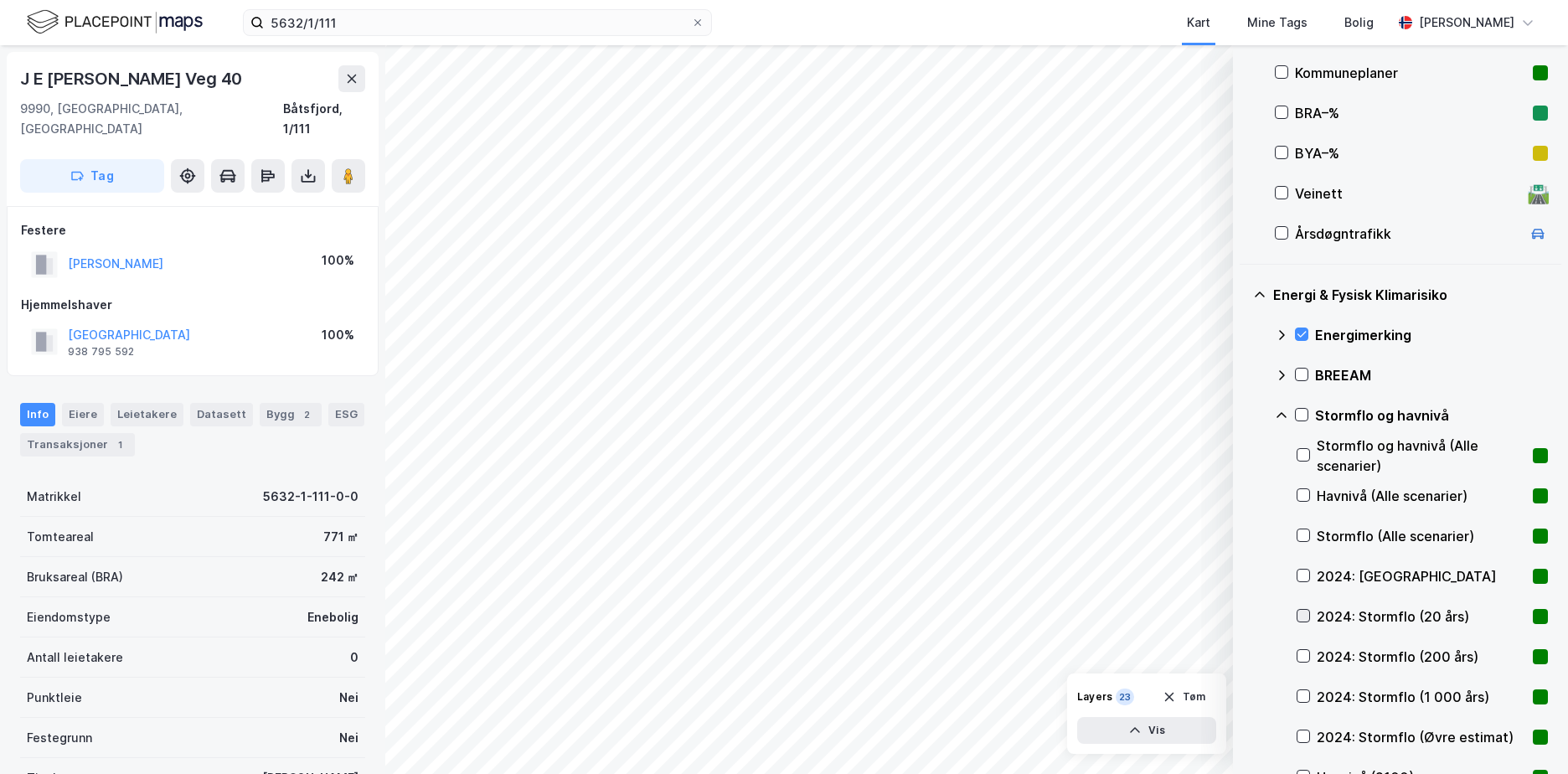
click at [1305, 617] on icon at bounding box center [1304, 616] width 9 height 6
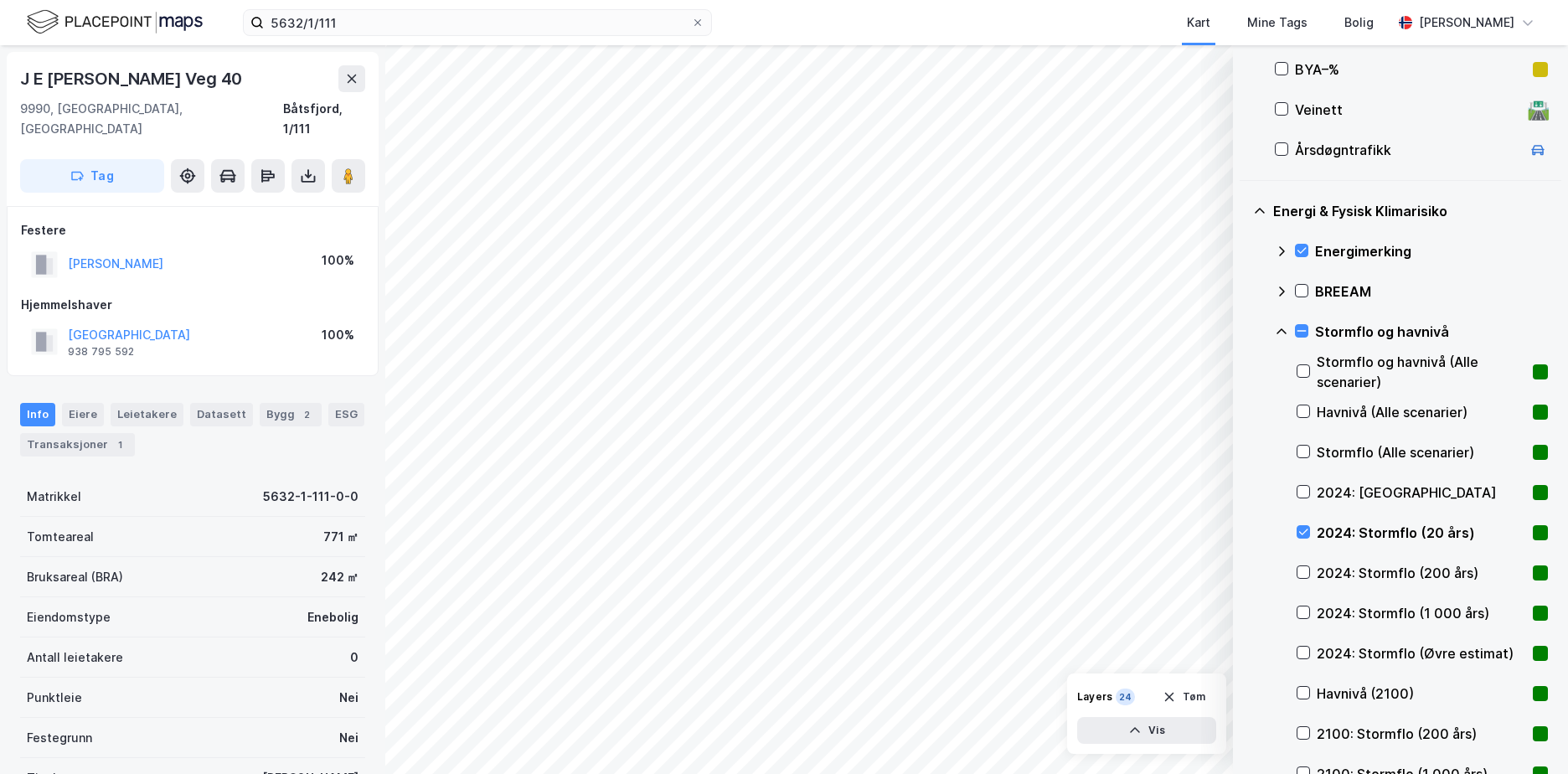
scroll to position [581, 0]
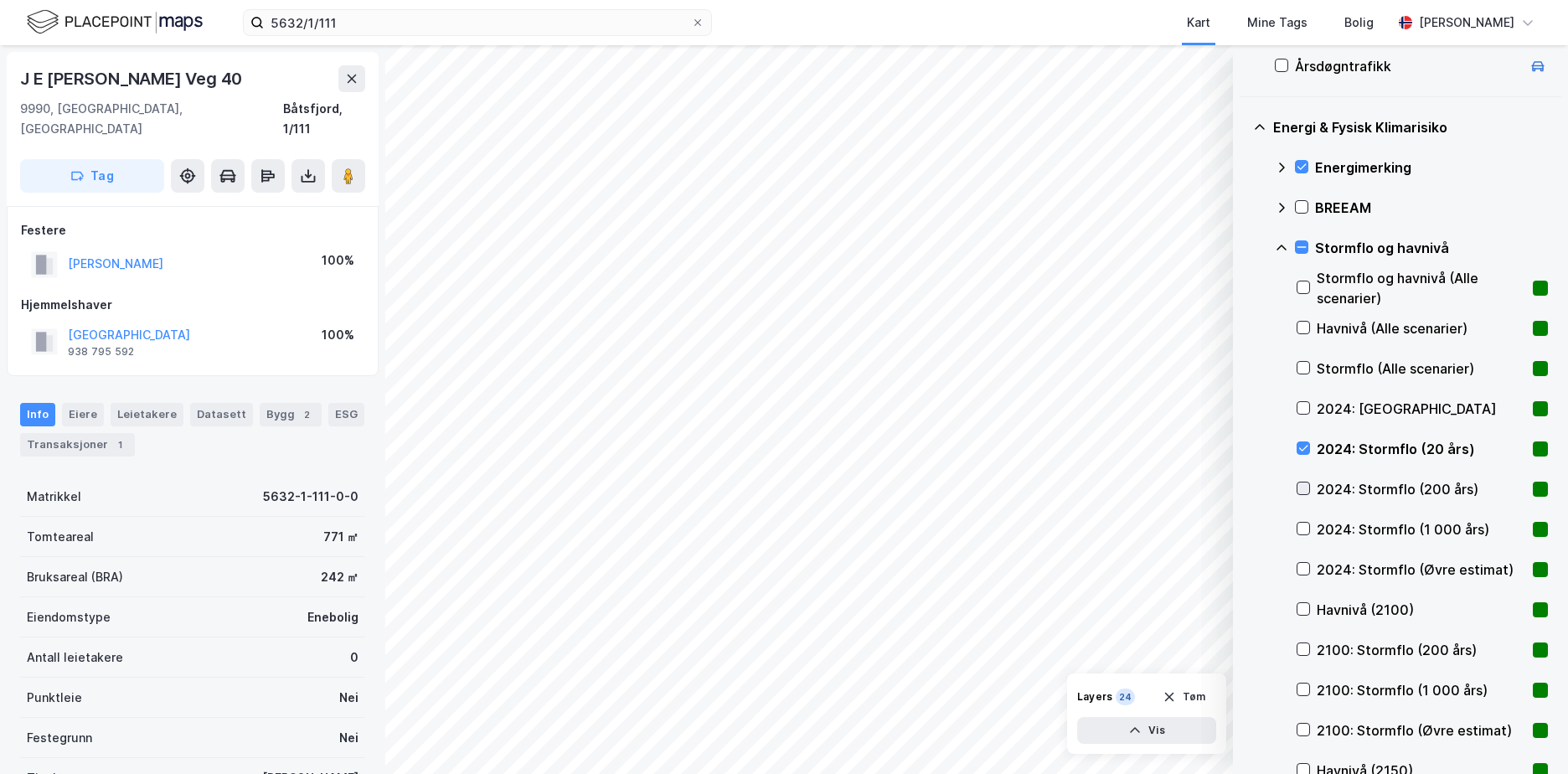
click at [1304, 488] on icon at bounding box center [1303, 488] width 11 height 11
click at [1301, 531] on icon at bounding box center [1304, 529] width 9 height 6
click at [1302, 571] on icon at bounding box center [1304, 569] width 9 height 6
click at [1304, 649] on icon at bounding box center [1303, 648] width 11 height 11
click at [1300, 692] on icon at bounding box center [1303, 689] width 11 height 11
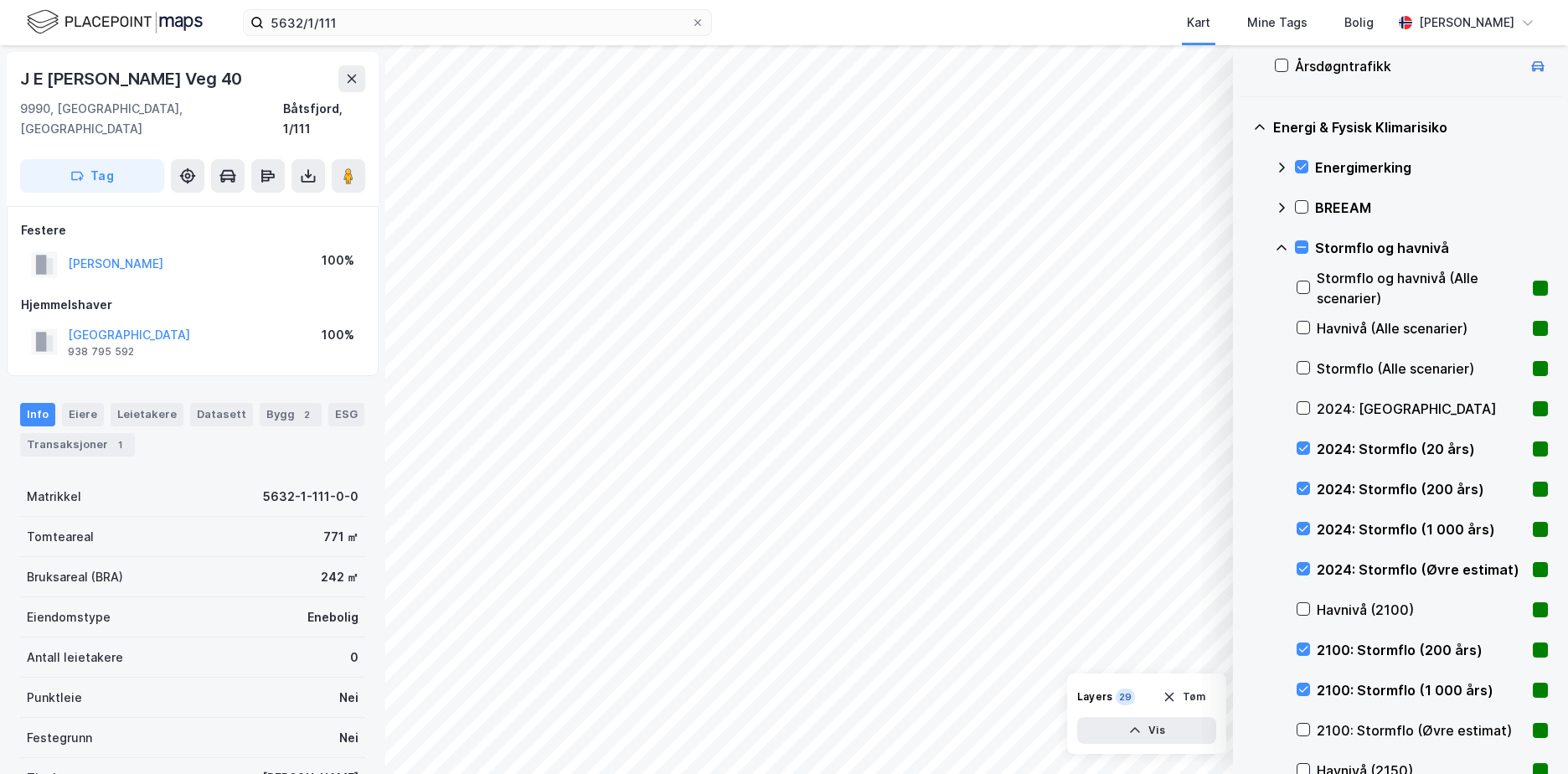
scroll to position [832, 0]
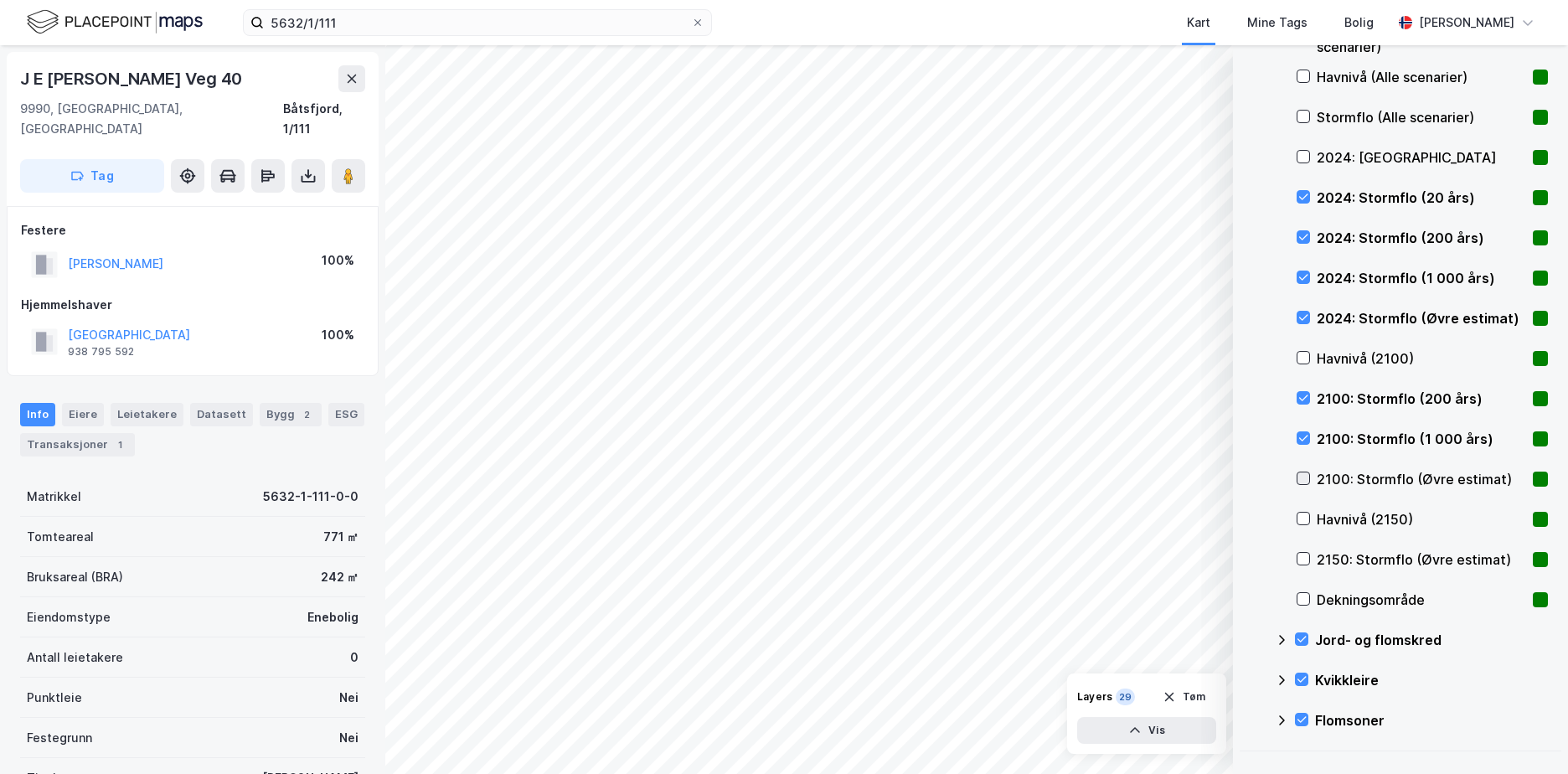
click at [1307, 476] on icon at bounding box center [1303, 478] width 11 height 11
click at [1309, 558] on icon at bounding box center [1303, 558] width 11 height 11
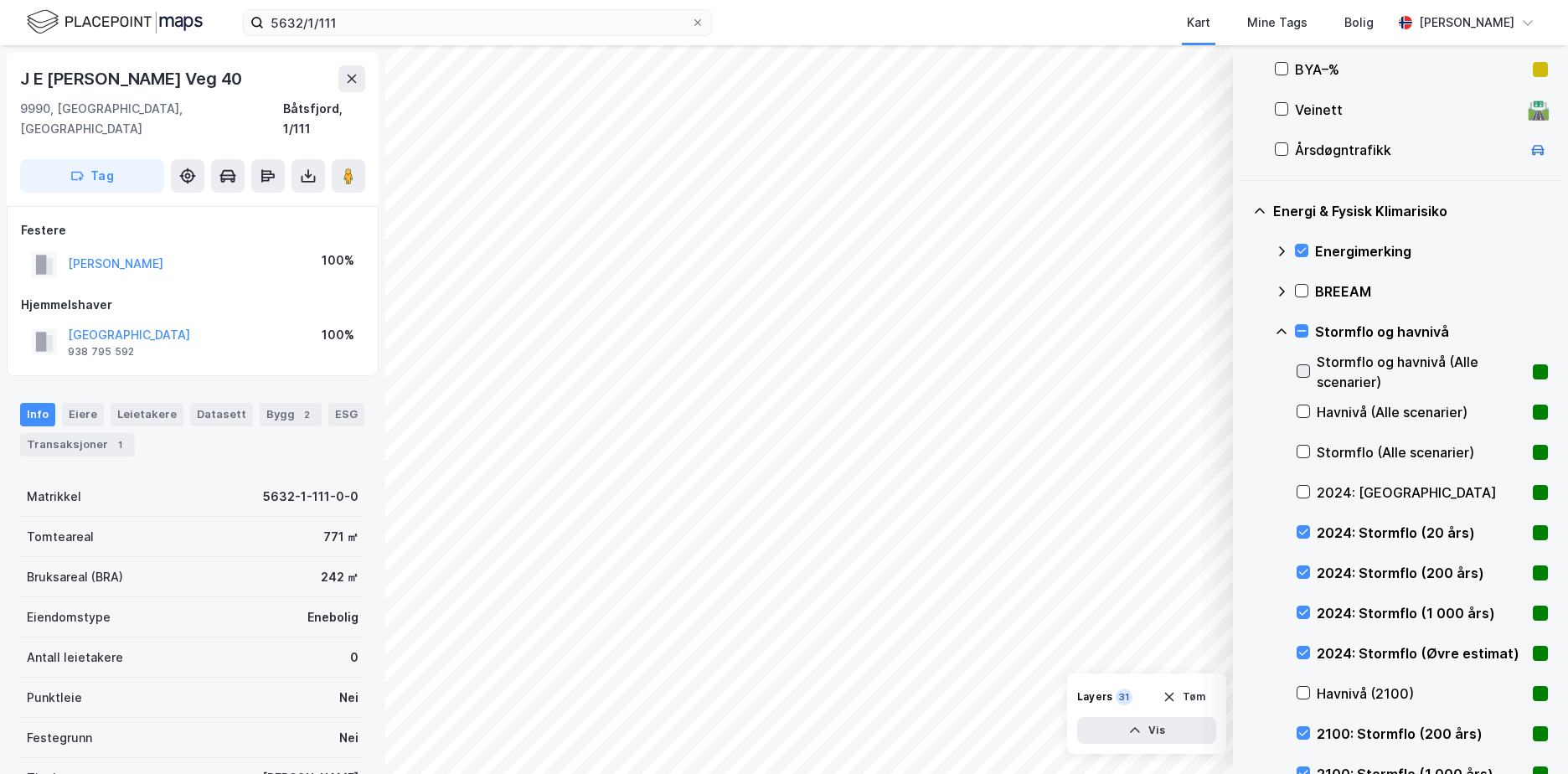
click at [1300, 365] on div at bounding box center [1303, 371] width 13 height 13
click at [1304, 412] on icon at bounding box center [1303, 411] width 11 height 11
click at [1280, 322] on div "Stormflo og havnivå" at bounding box center [1412, 332] width 273 height 40
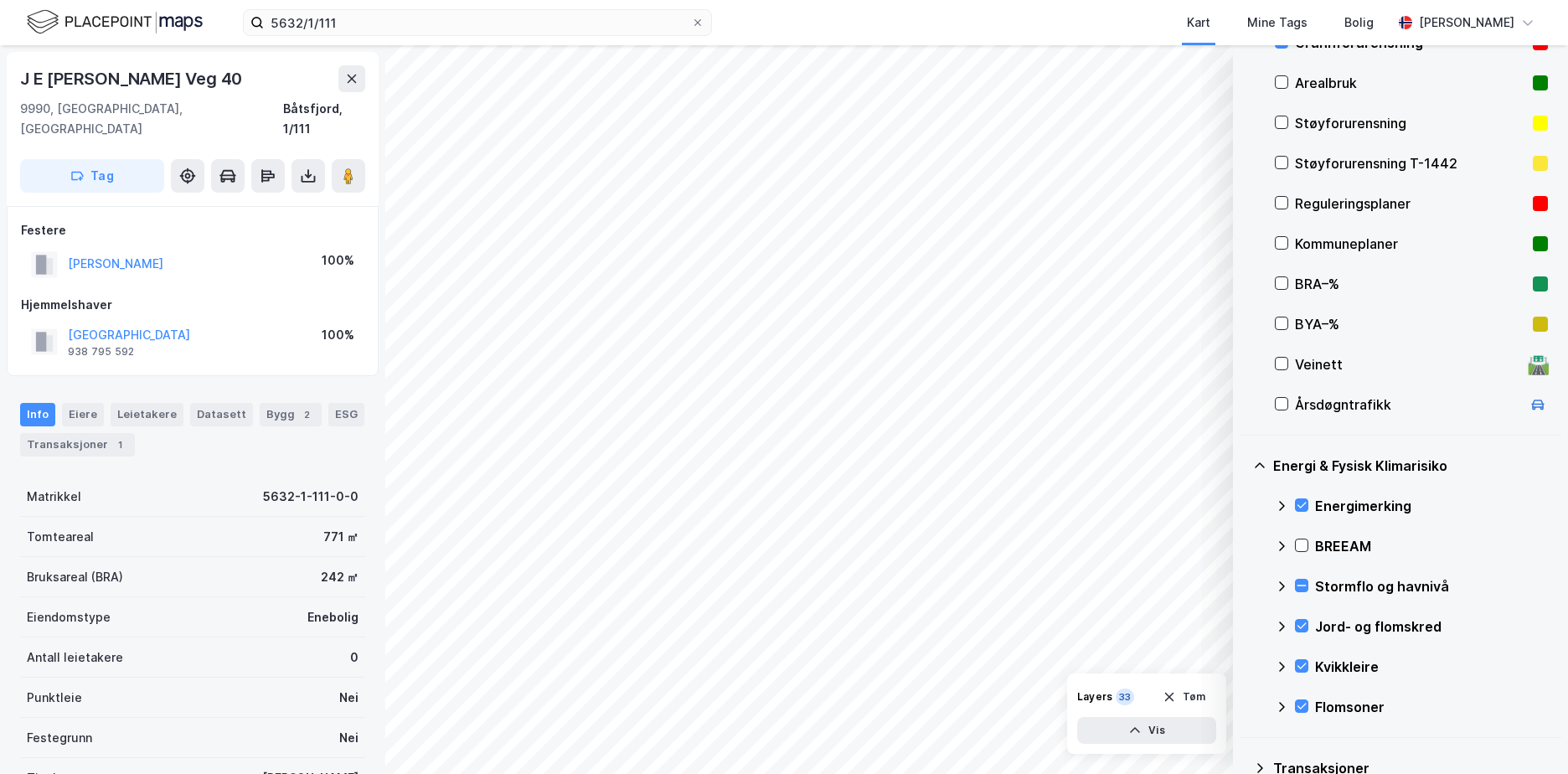
scroll to position [217, 0]
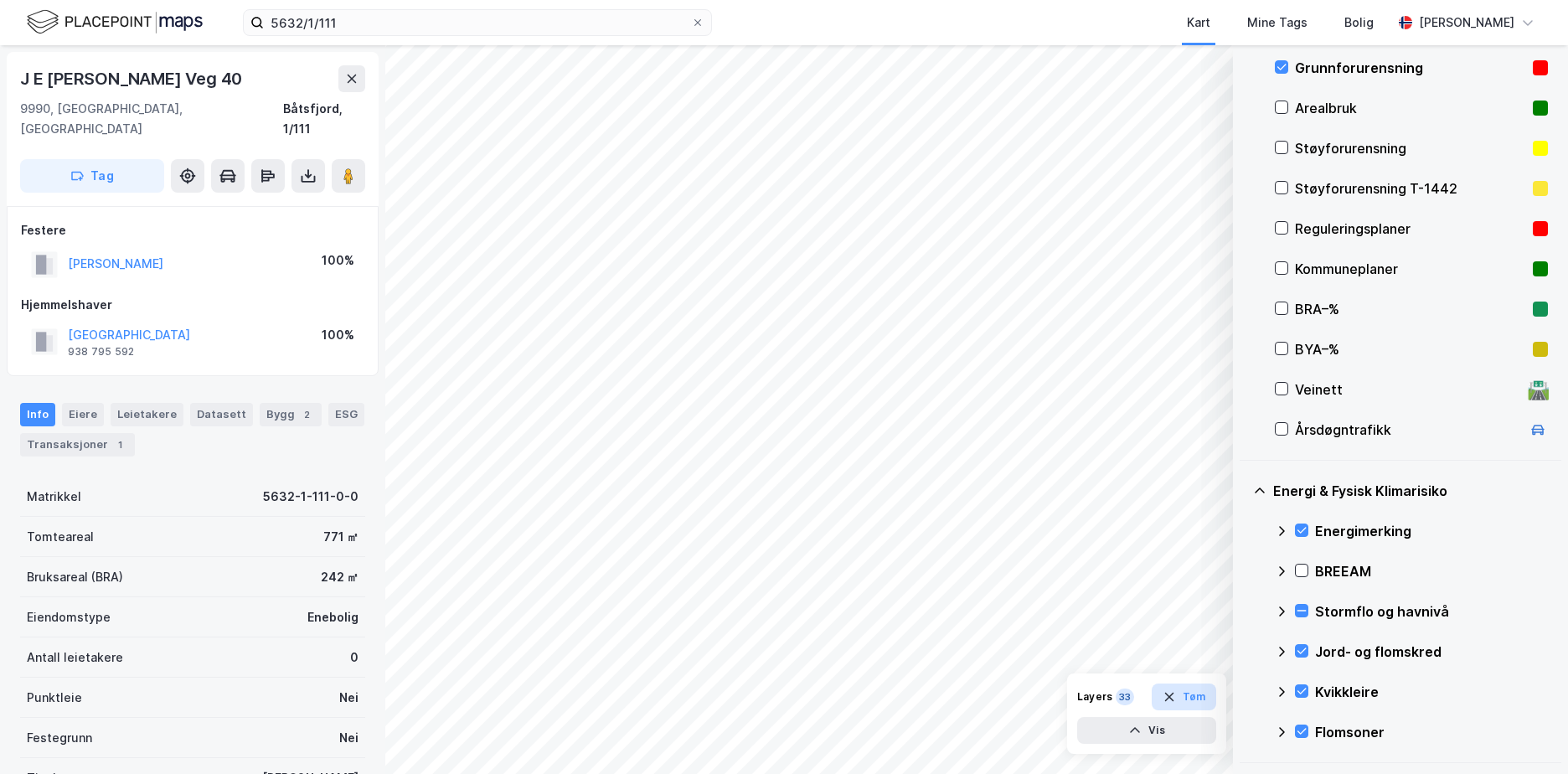
click at [1191, 691] on button "Tøm" at bounding box center [1183, 697] width 64 height 27
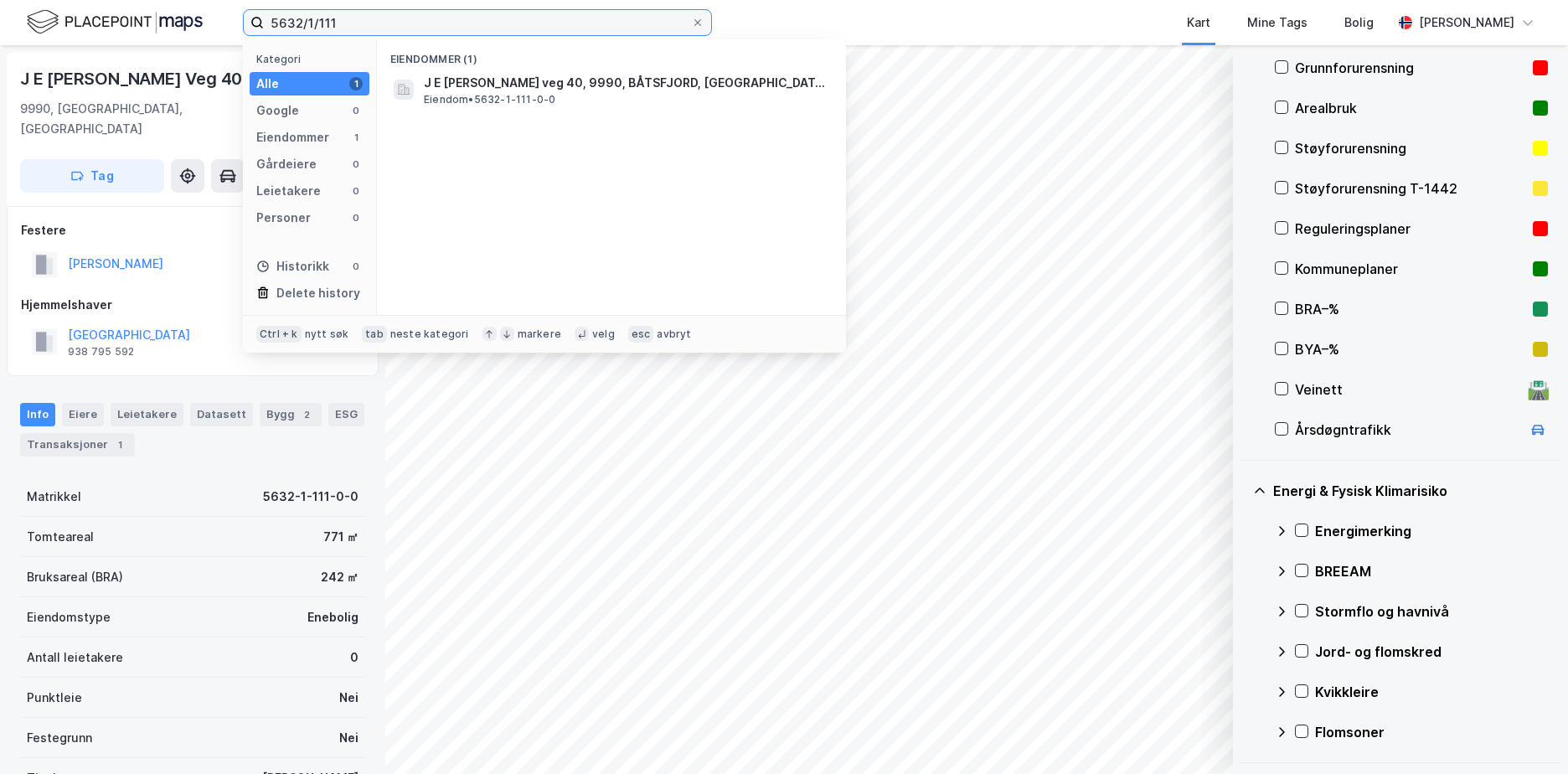
drag, startPoint x: 345, startPoint y: 23, endPoint x: 264, endPoint y: 25, distance: 81.0
click at [264, 25] on input "5632/1/111" at bounding box center [477, 22] width 427 height 25
paste input "3107-55/152"
type input "3107-55/152"
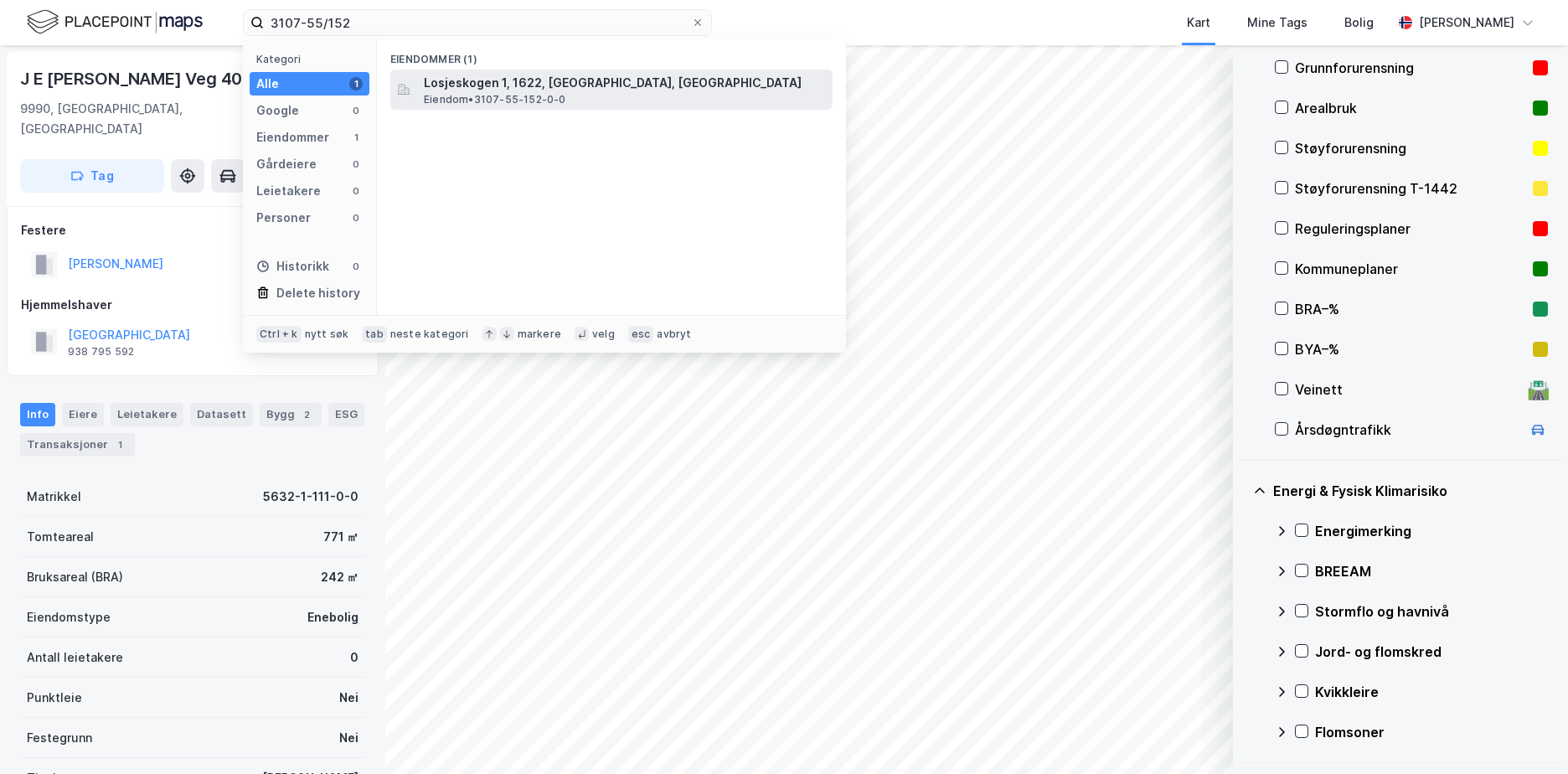
click at [488, 90] on span "Losjeskogen 1, 1622, [GEOGRAPHIC_DATA], [GEOGRAPHIC_DATA]" at bounding box center [625, 83] width 402 height 20
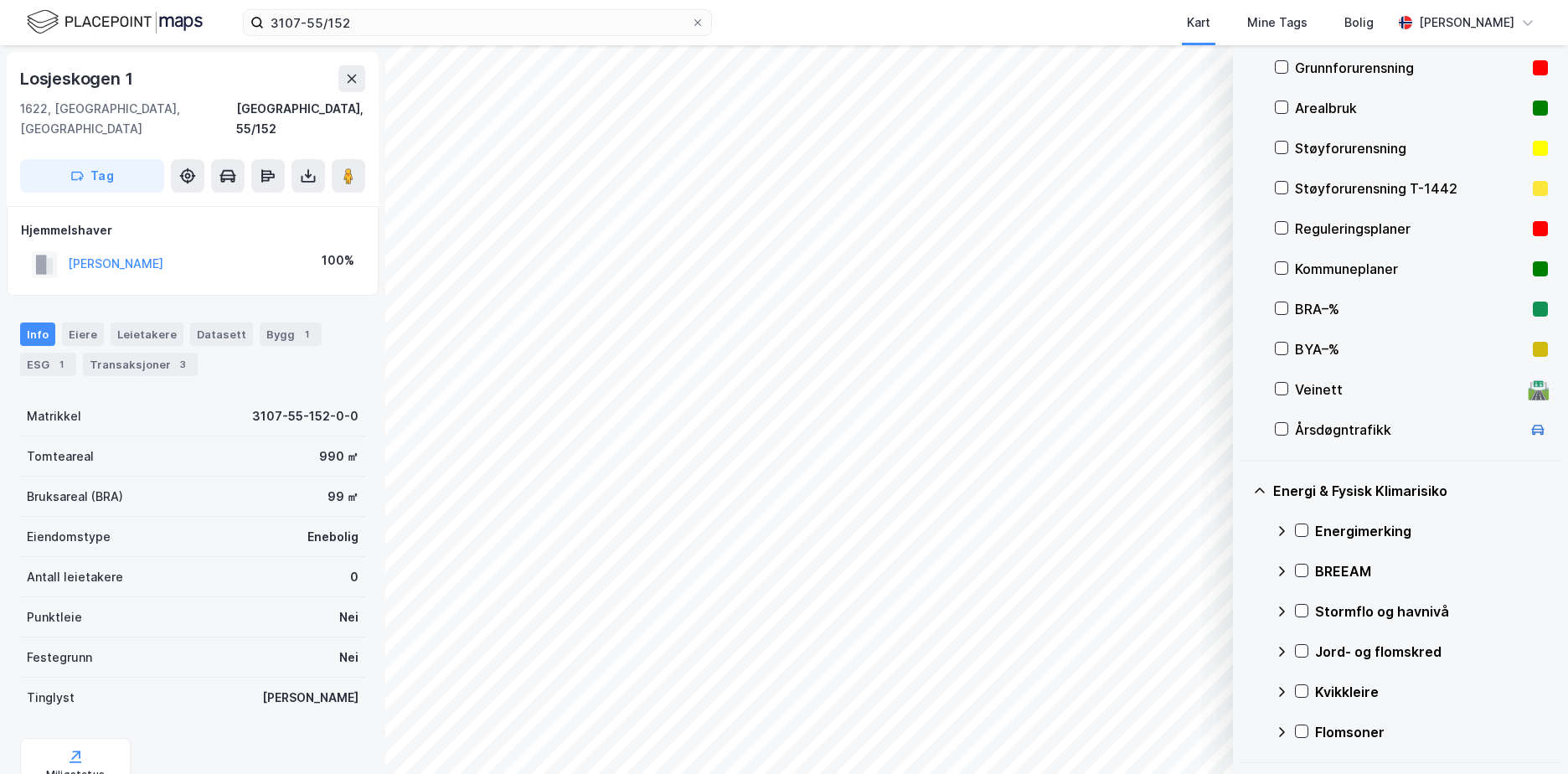
click at [1325, 69] on div "Grunnforurensning" at bounding box center [1410, 68] width 231 height 20
click at [1300, 532] on icon at bounding box center [1302, 531] width 9 height 6
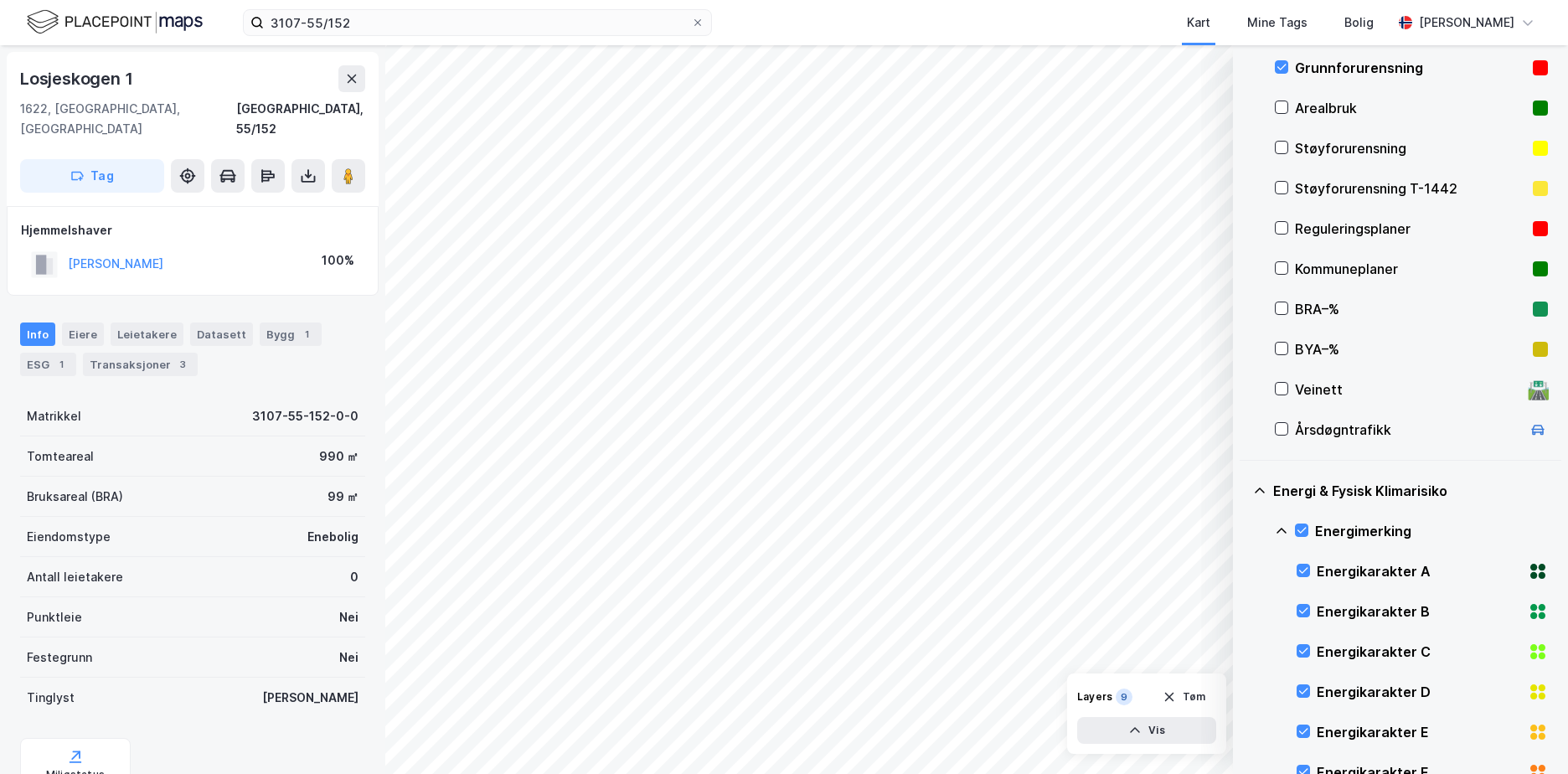
click at [1280, 529] on icon at bounding box center [1282, 531] width 13 height 13
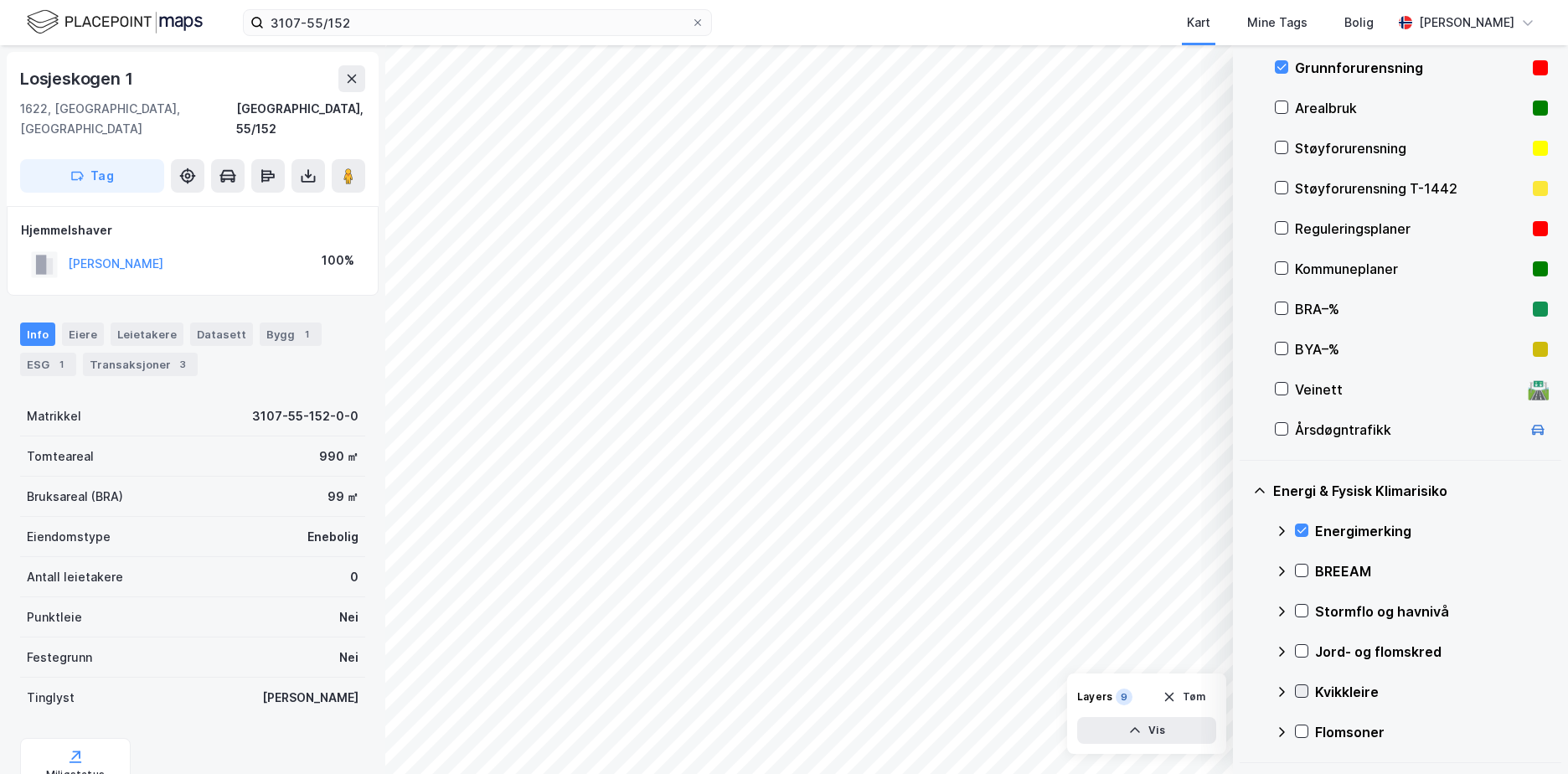
click at [1304, 690] on icon at bounding box center [1301, 691] width 11 height 11
click at [1278, 686] on icon at bounding box center [1282, 691] width 13 height 13
click at [1302, 651] on icon at bounding box center [1301, 650] width 11 height 11
click at [1281, 653] on icon at bounding box center [1282, 651] width 13 height 13
click at [1302, 731] on icon at bounding box center [1301, 731] width 11 height 11
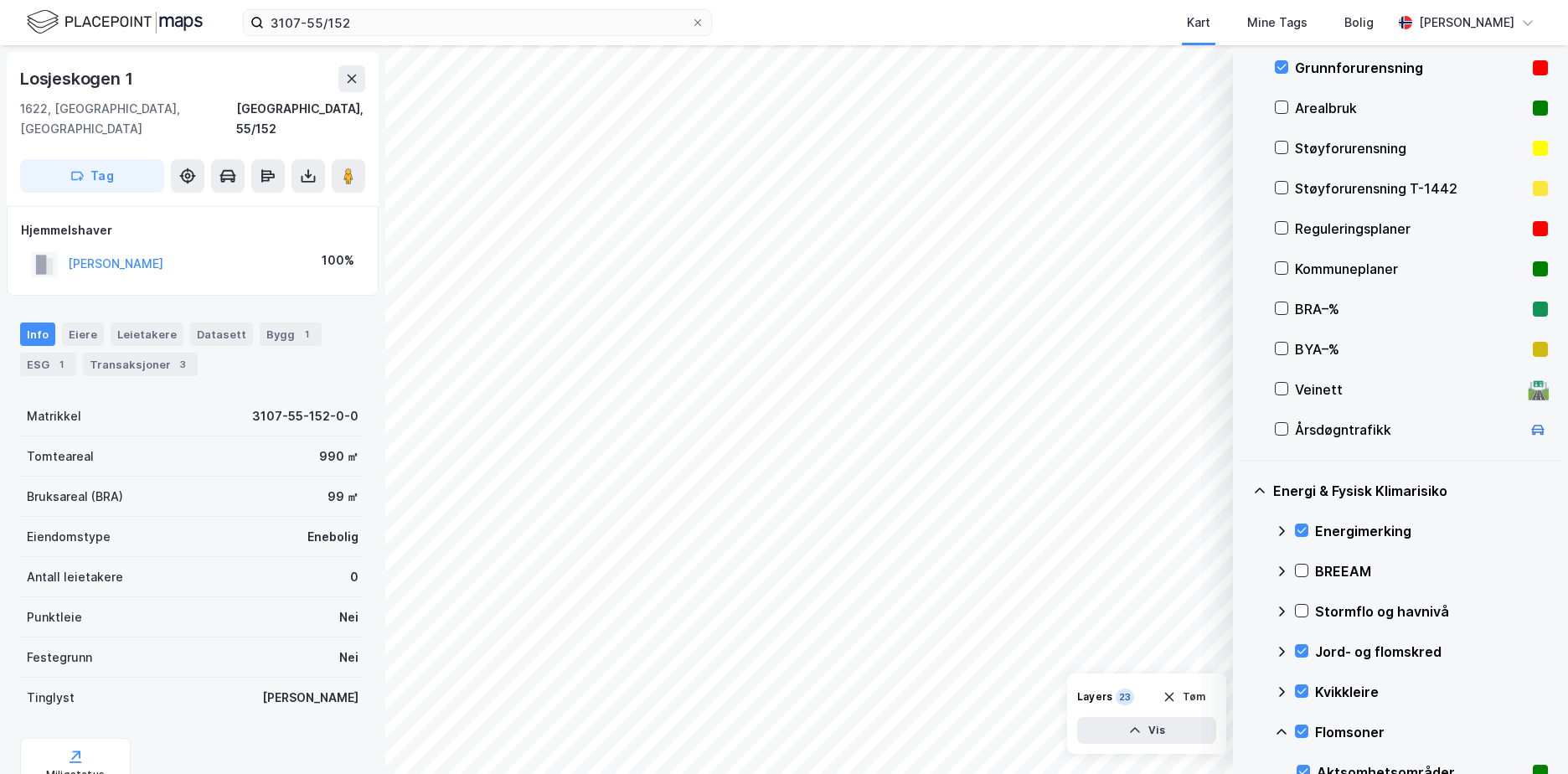
click at [1281, 729] on icon at bounding box center [1282, 732] width 13 height 13
click at [1283, 609] on icon at bounding box center [1282, 611] width 13 height 13
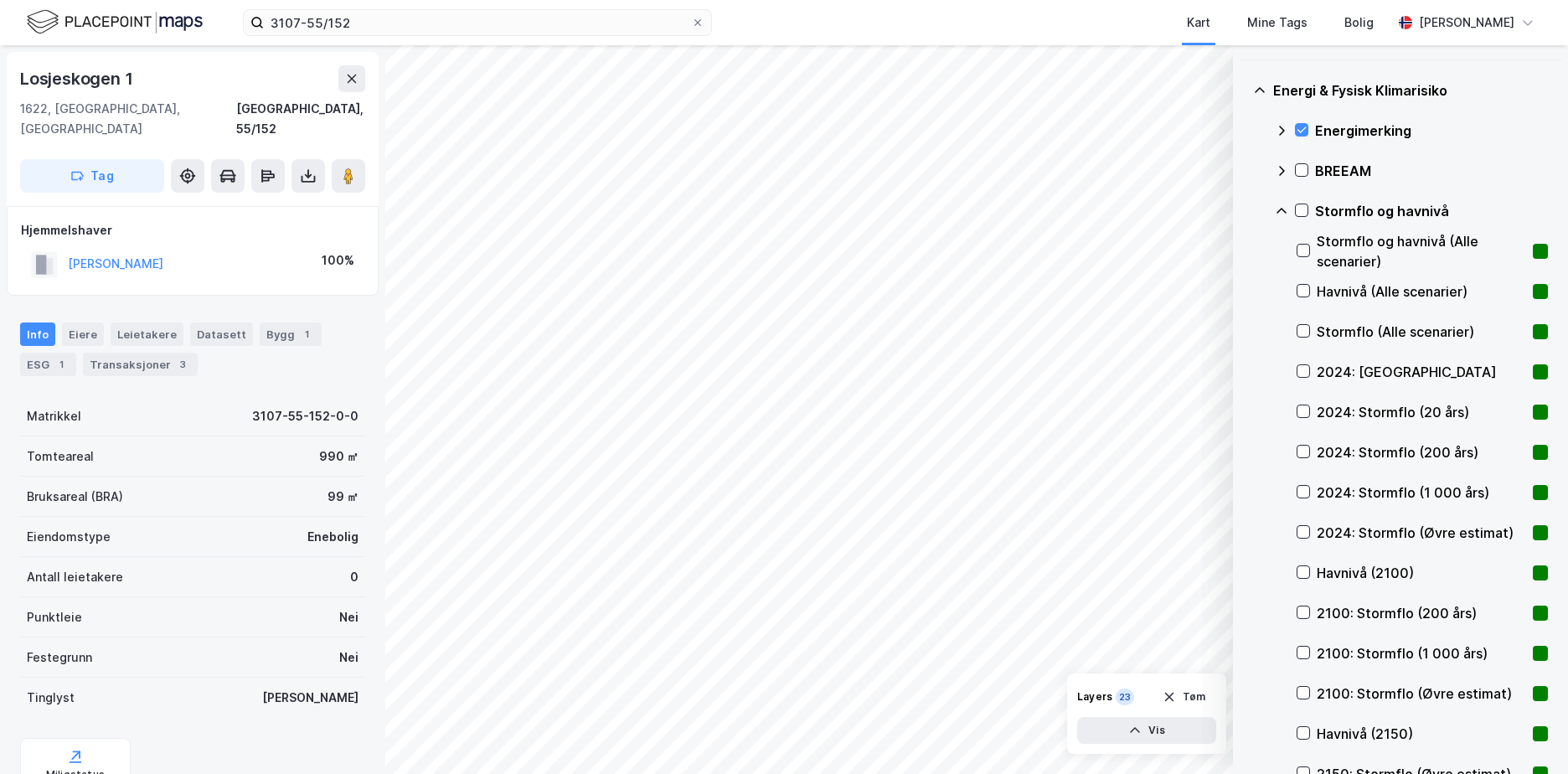
scroll to position [633, 0]
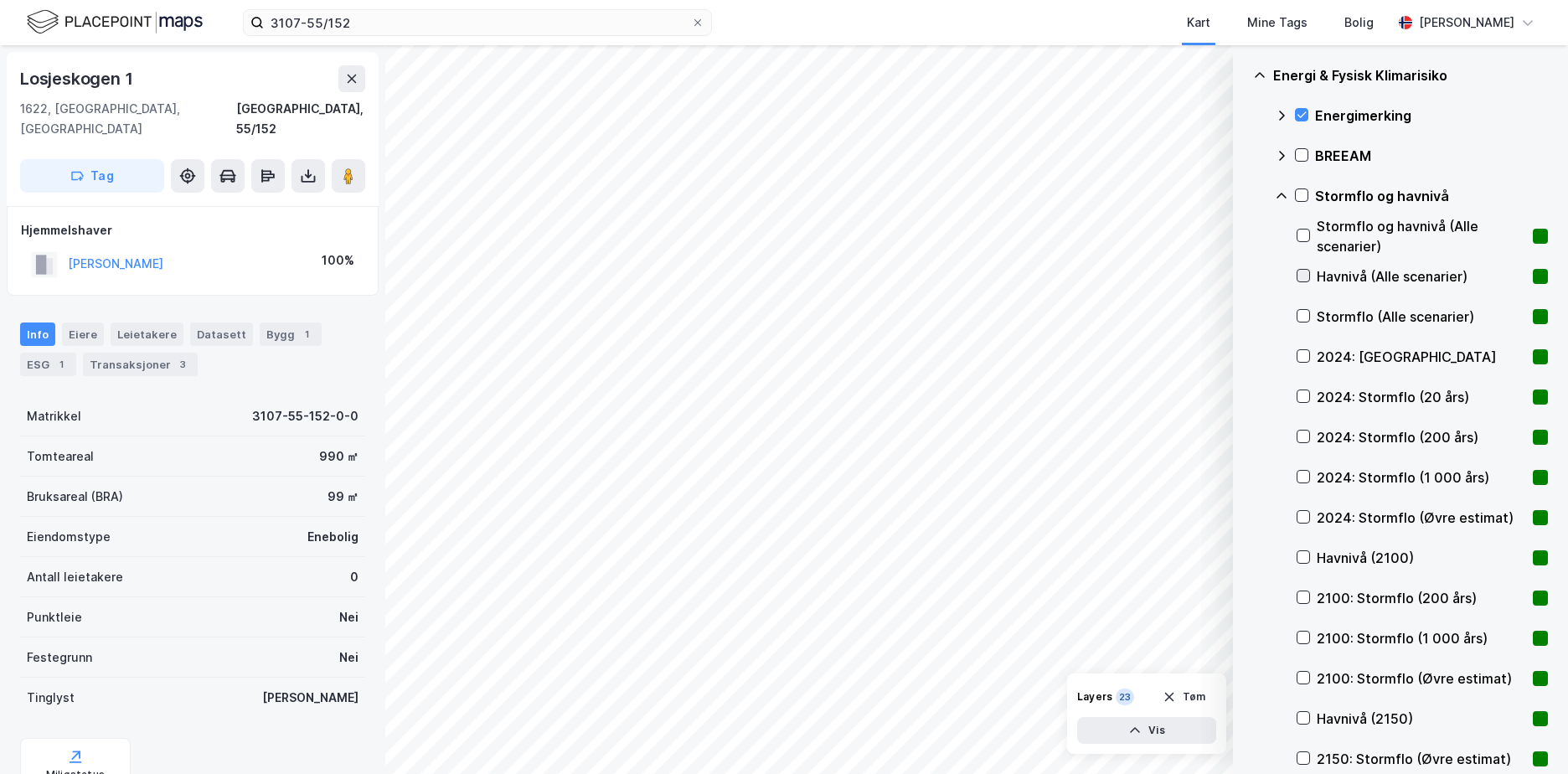
click at [1307, 275] on icon at bounding box center [1303, 275] width 11 height 11
click at [1300, 273] on icon at bounding box center [1303, 275] width 11 height 11
click at [1303, 314] on icon at bounding box center [1303, 315] width 11 height 11
click at [1309, 278] on icon at bounding box center [1303, 275] width 11 height 11
click at [1278, 191] on icon at bounding box center [1282, 196] width 13 height 13
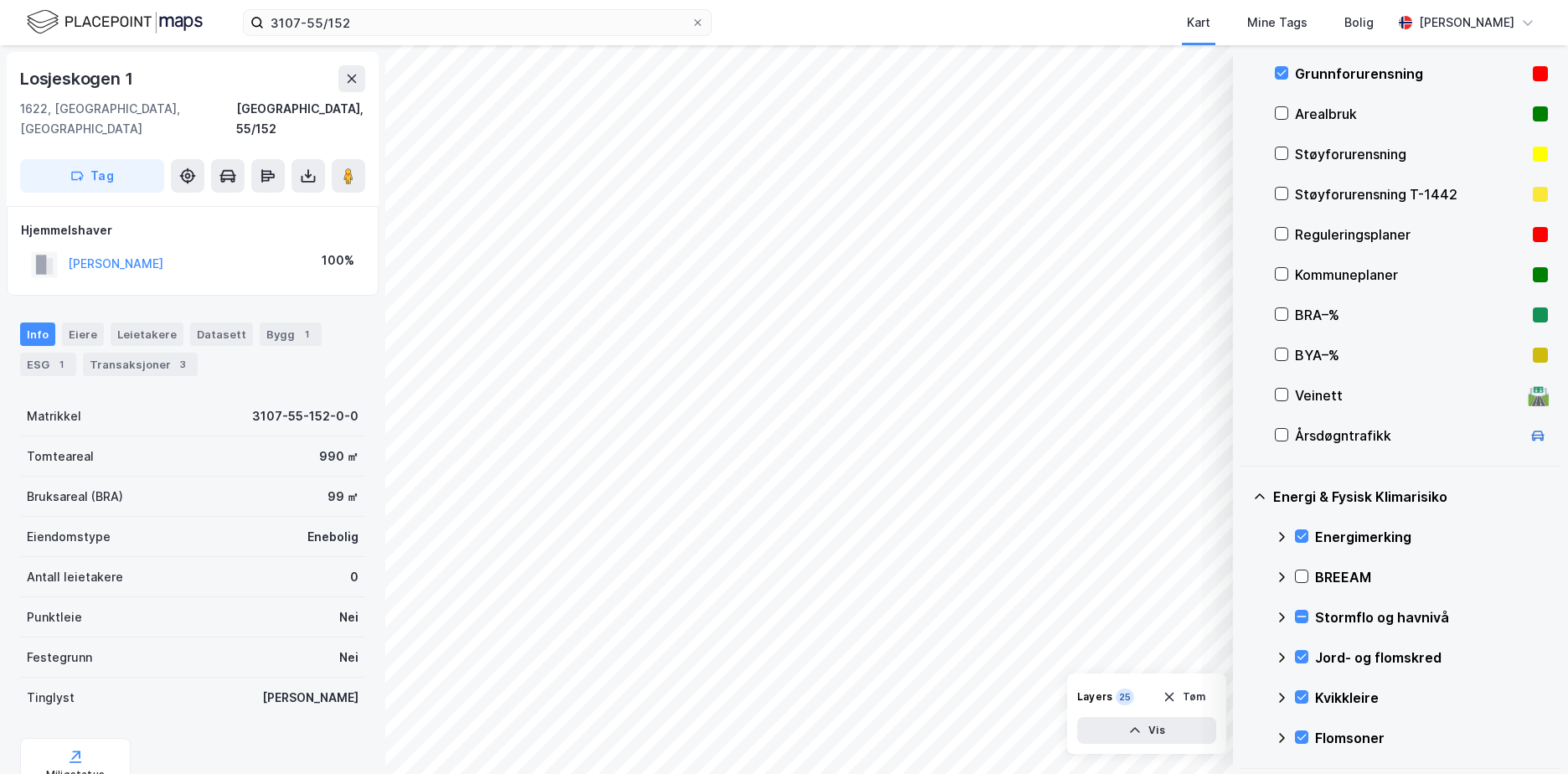
scroll to position [207, 0]
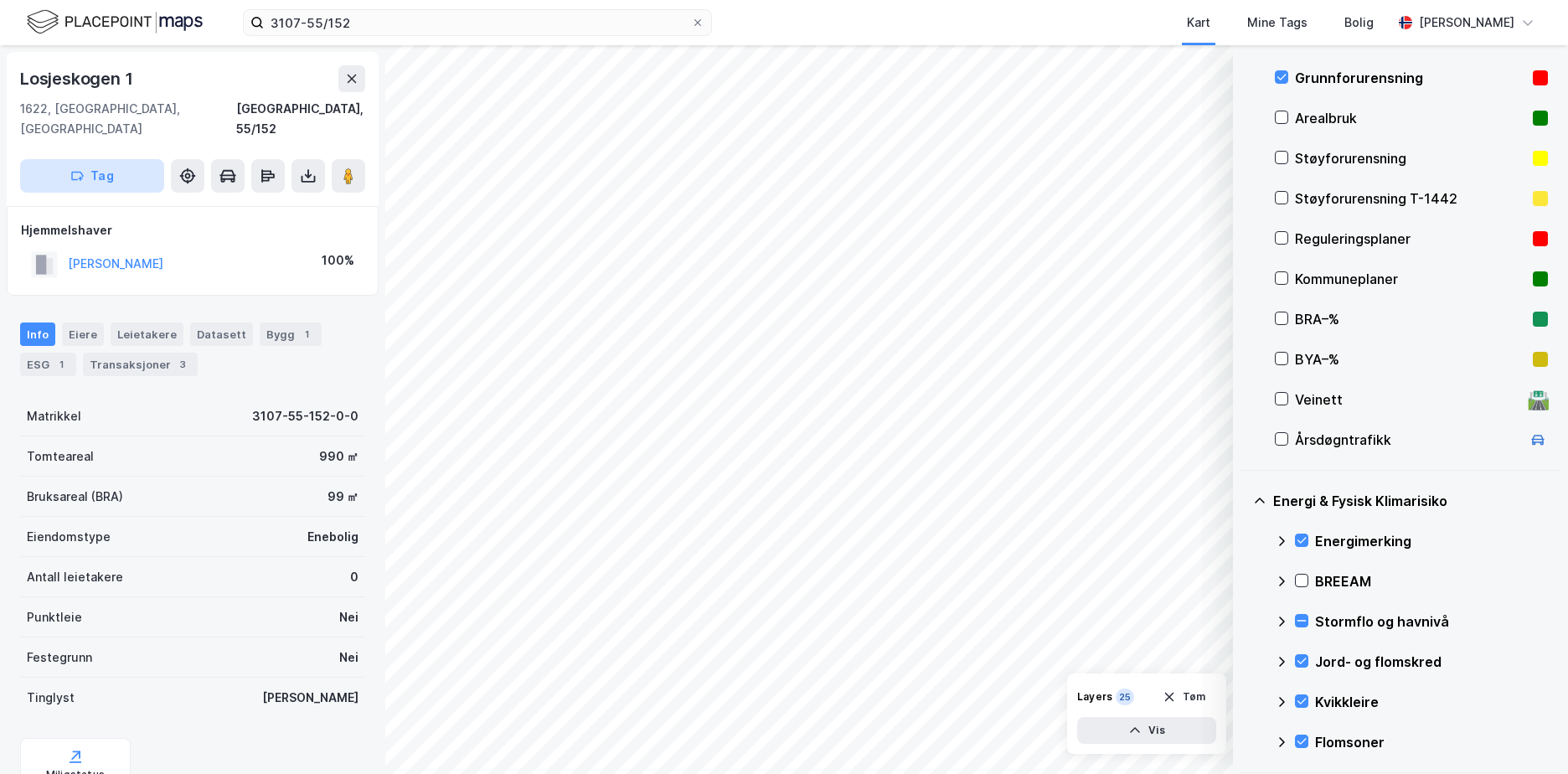
click at [94, 172] on button "Tag" at bounding box center [92, 176] width 144 height 33
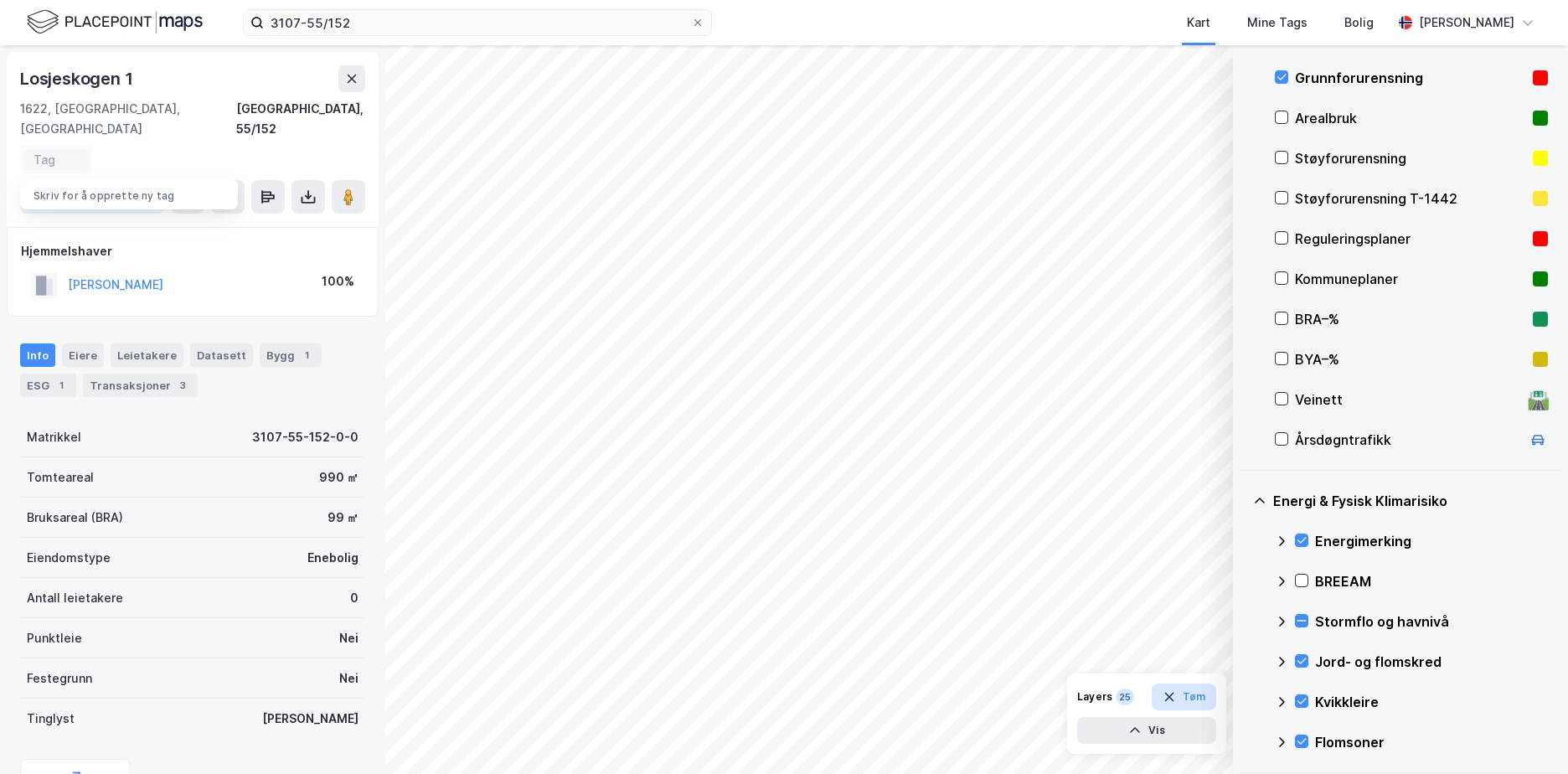
click at [1202, 691] on button "Tøm" at bounding box center [1183, 697] width 64 height 27
